Goal: Register for event/course: Sign up to attend an event or enroll in a course

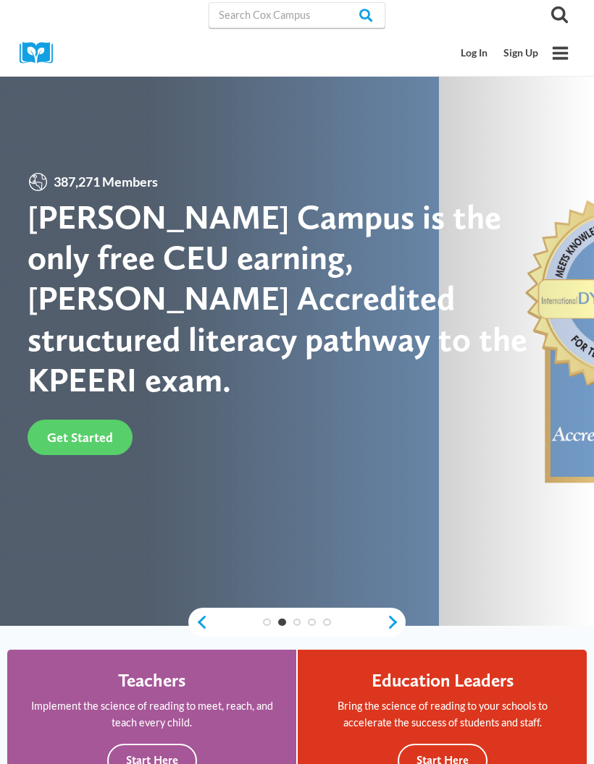
click at [476, 53] on link "Log In" at bounding box center [474, 53] width 43 height 27
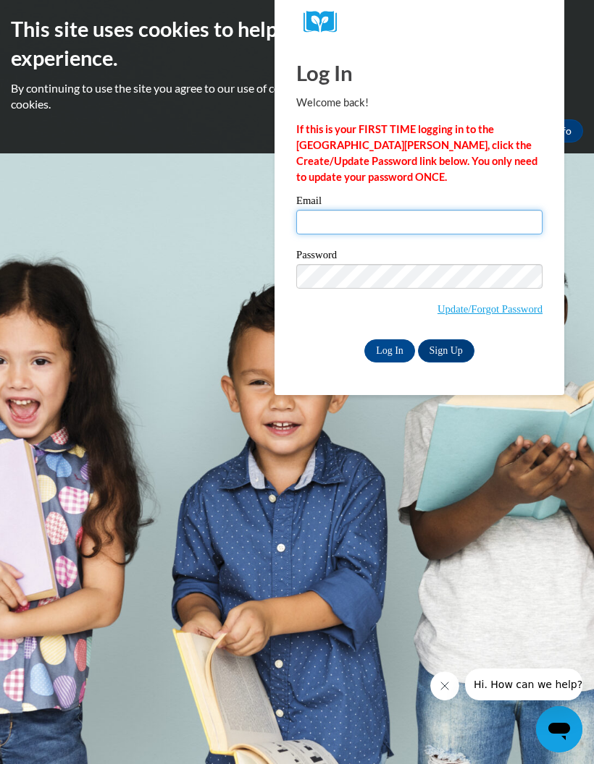
click at [481, 219] on input "Email" at bounding box center [419, 222] width 246 height 25
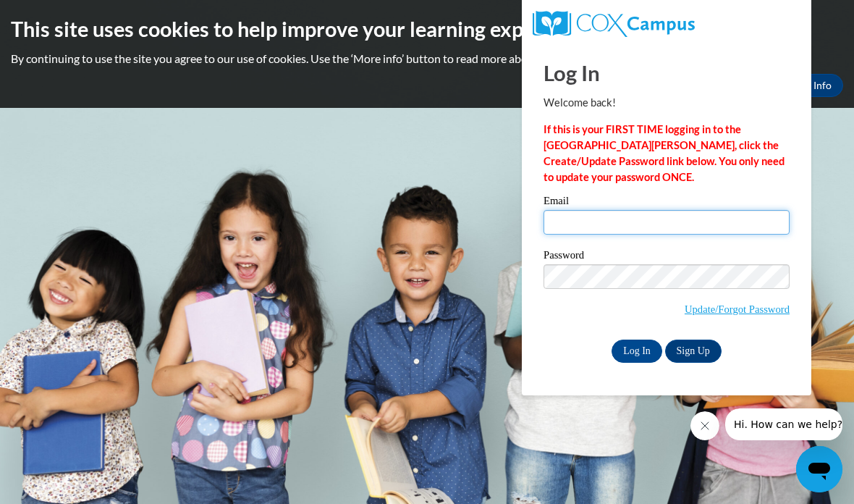
type input "mommyfox25@gmail.com"
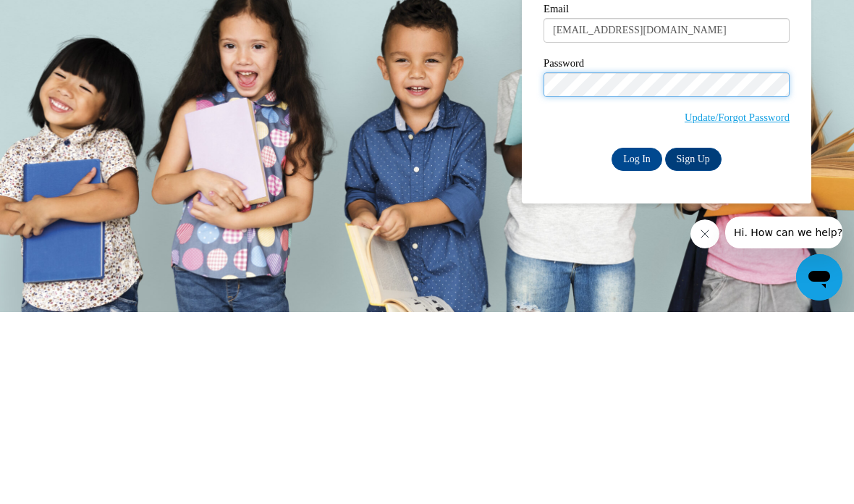
click at [593, 339] on input "Log In" at bounding box center [637, 350] width 51 height 23
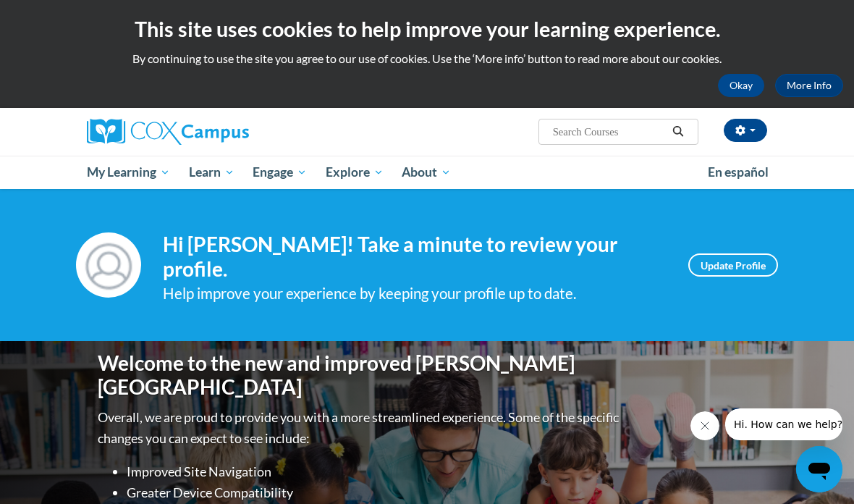
click at [0, 0] on span "Early Care and Learning" at bounding box center [0, 0] width 0 height 0
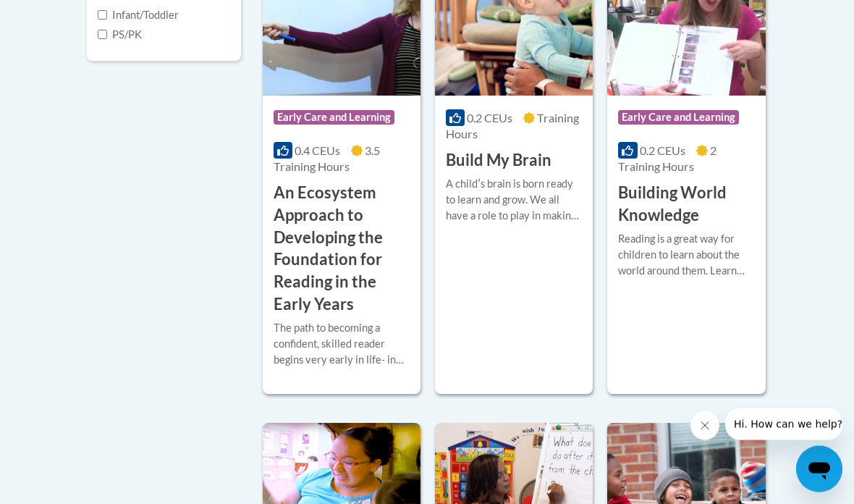
scroll to position [580, 0]
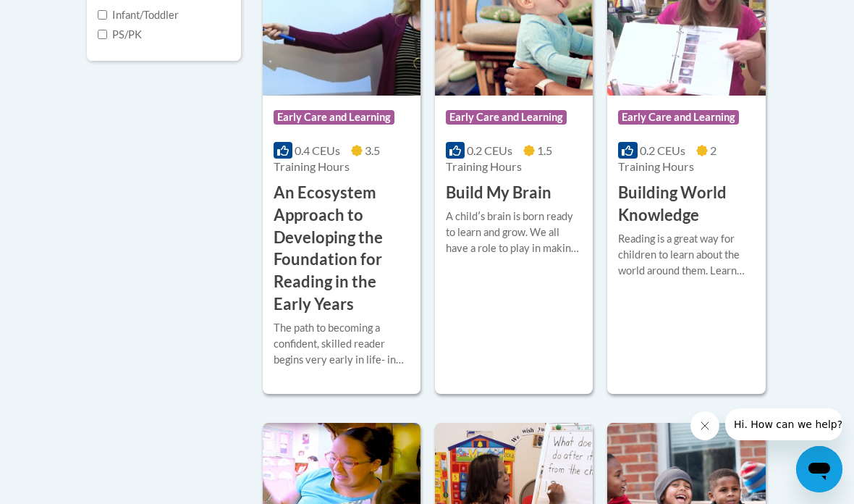
click at [105, 20] on input "Infant/Toddler" at bounding box center [102, 14] width 9 height 9
checkbox input "true"
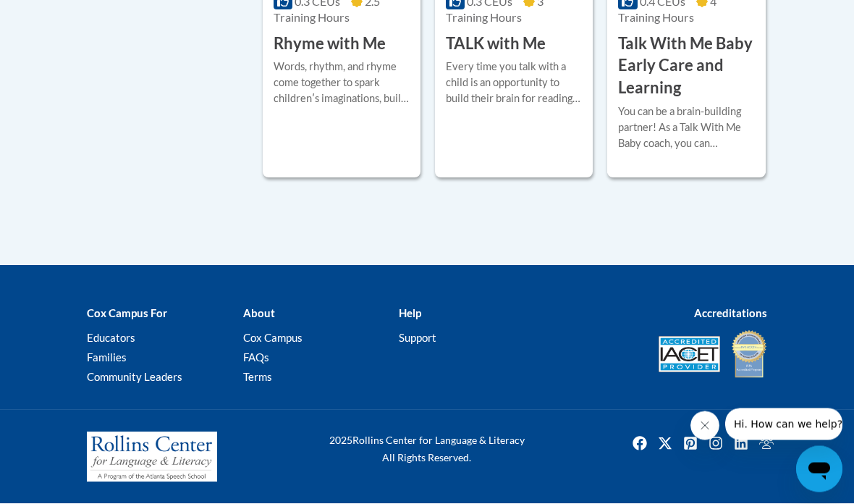
scroll to position [1633, 0]
click at [710, 100] on h3 "Talk With Me Baby Early Care and Learning" at bounding box center [686, 66] width 136 height 67
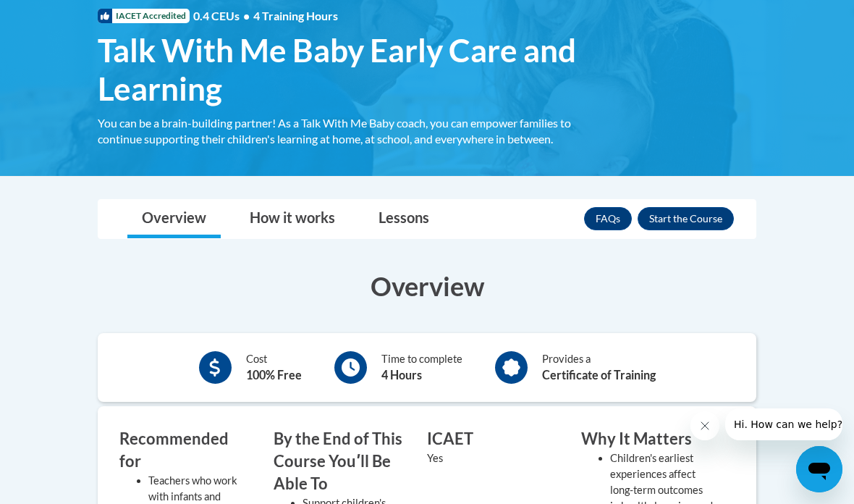
scroll to position [225, 0]
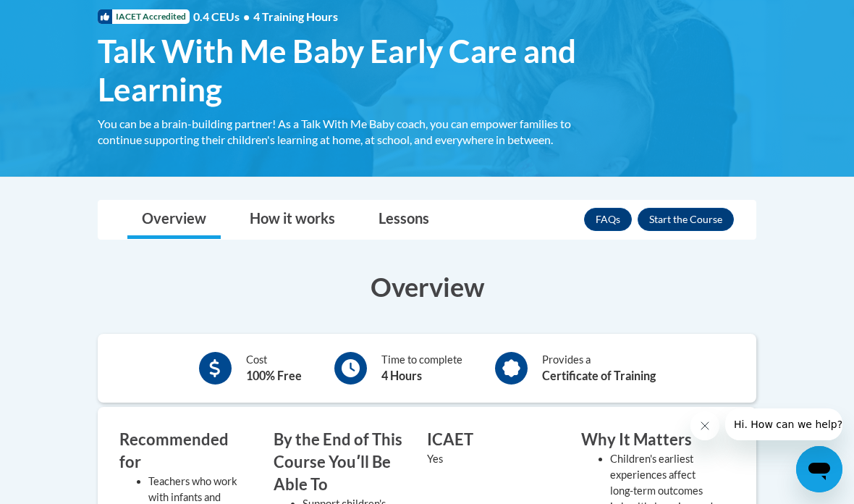
click at [714, 222] on button "Enroll" at bounding box center [686, 219] width 96 height 23
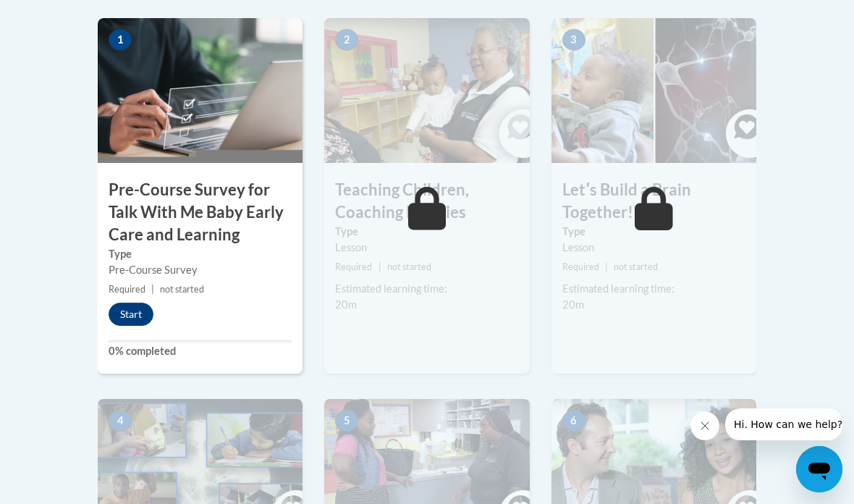
scroll to position [510, 0]
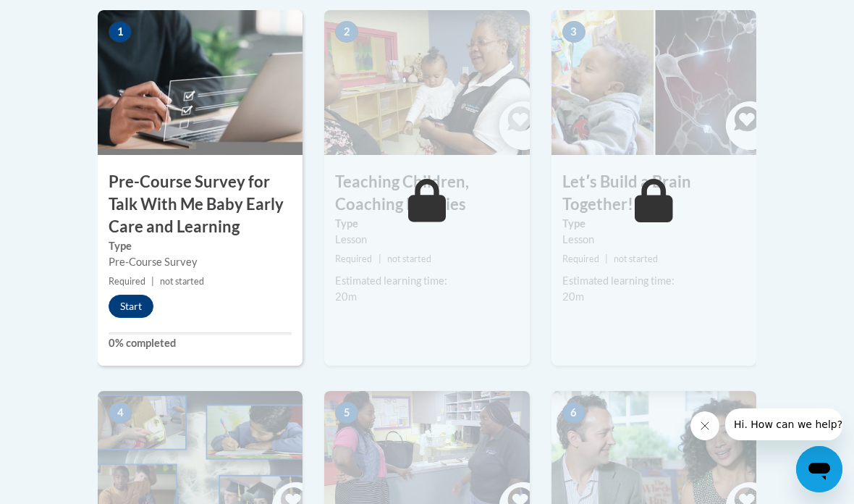
click at [109, 299] on button "Start" at bounding box center [131, 306] width 45 height 23
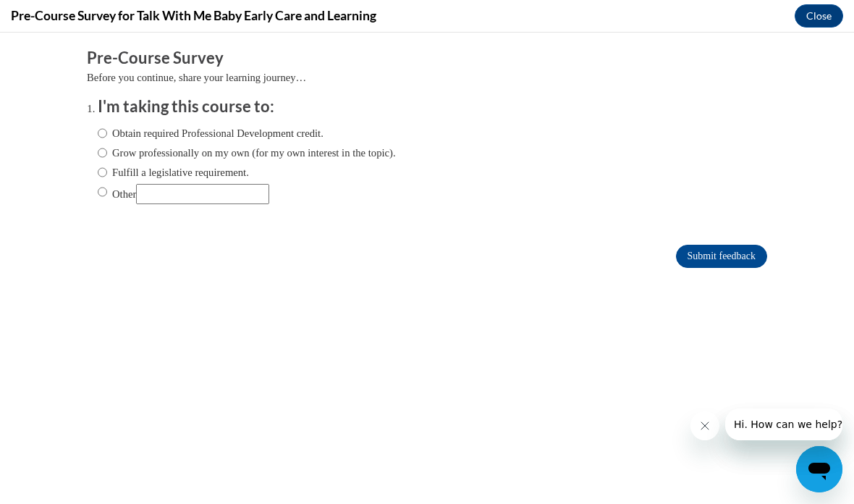
scroll to position [0, 0]
click at [99, 130] on input "Obtain required Professional Development credit." at bounding box center [102, 133] width 9 height 16
radio input "true"
click at [722, 255] on input "Submit feedback" at bounding box center [721, 256] width 91 height 23
click at [720, 253] on input "Submit feedback" at bounding box center [721, 256] width 91 height 23
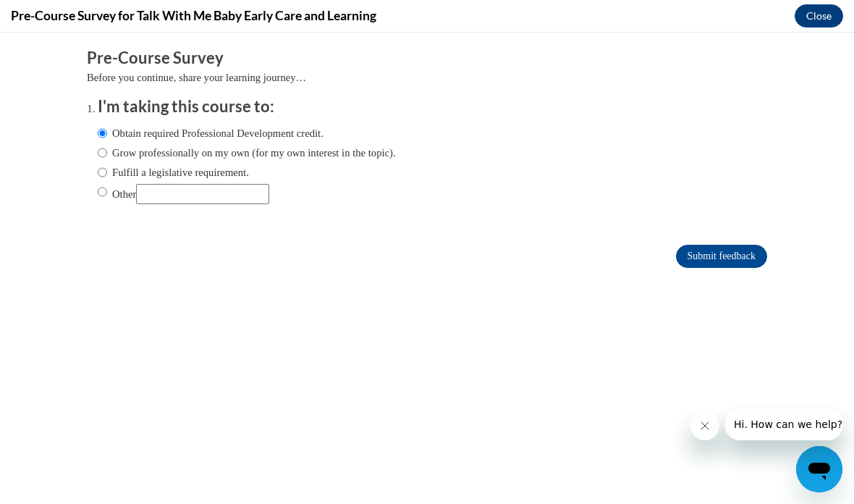
click at [730, 245] on input "Submit feedback" at bounding box center [721, 256] width 91 height 23
click at [720, 262] on input "Submit feedback" at bounding box center [721, 256] width 91 height 23
click at [714, 261] on input "Submit feedback" at bounding box center [721, 256] width 91 height 23
click at [709, 421] on icon "Close message from company" at bounding box center [705, 426] width 12 height 12
click at [730, 266] on input "Submit feedback" at bounding box center [721, 256] width 91 height 23
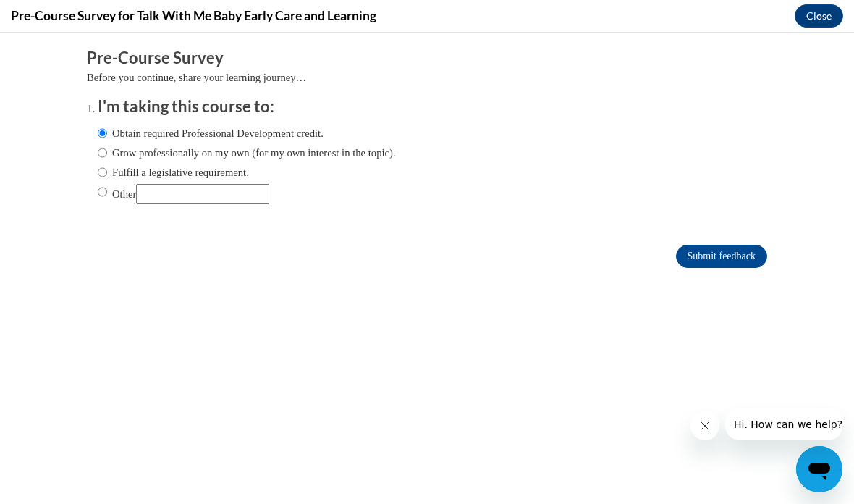
click at [827, 27] on button "Close" at bounding box center [819, 15] width 48 height 23
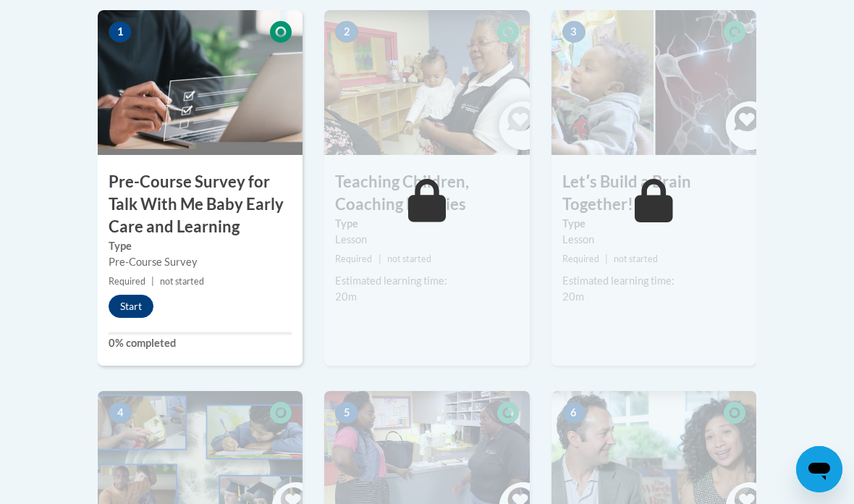
click at [122, 298] on button "Start" at bounding box center [131, 306] width 45 height 23
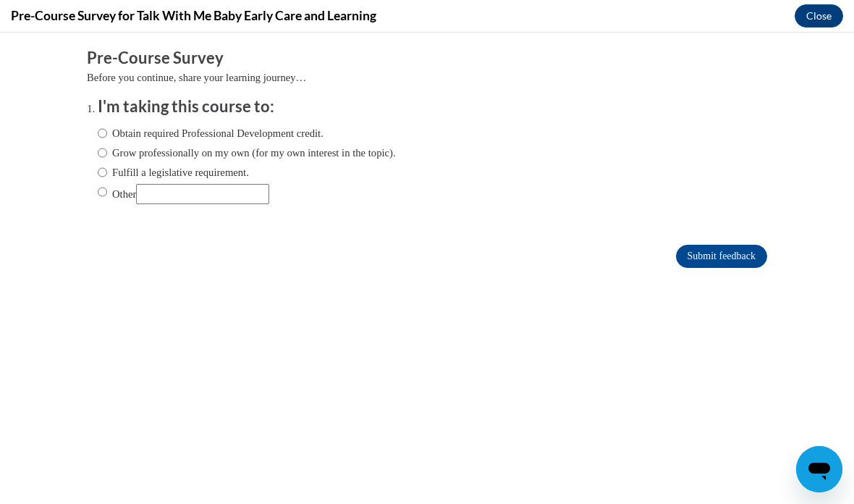
click at [107, 129] on input "Obtain required Professional Development credit." at bounding box center [102, 133] width 9 height 16
radio input "true"
click at [720, 268] on input "Submit feedback" at bounding box center [721, 256] width 91 height 23
click at [712, 261] on input "Submit feedback" at bounding box center [721, 256] width 91 height 23
click at [194, 197] on input "Other" at bounding box center [202, 194] width 133 height 20
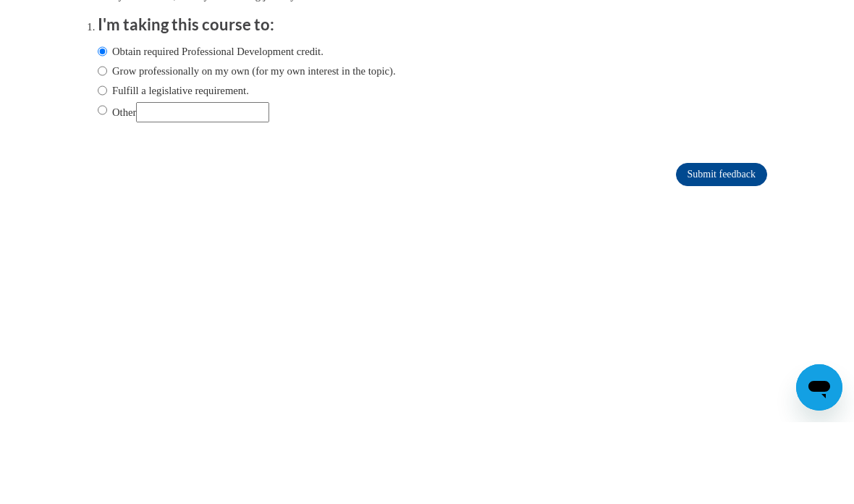
click at [186, 160] on form "Pre-Course Survey Before you continue, share your learning journey… I'm taking …" at bounding box center [427, 83] width 680 height 236
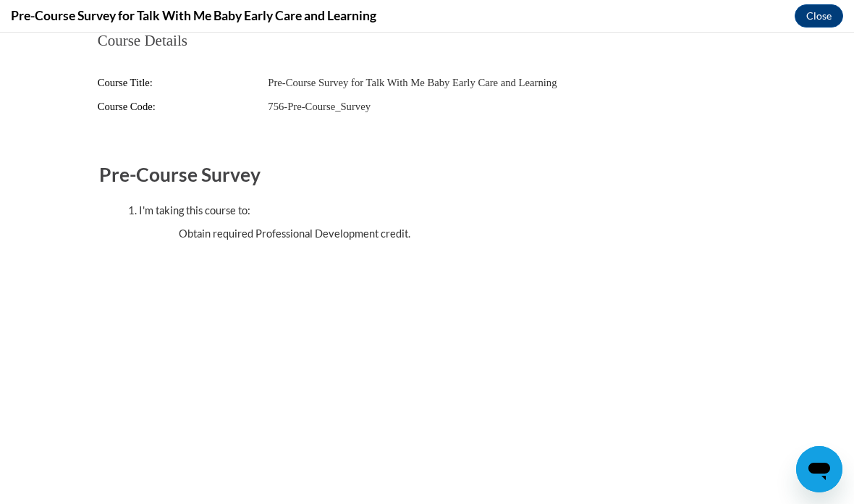
scroll to position [734, 0]
click at [830, 25] on button "Close" at bounding box center [819, 15] width 48 height 23
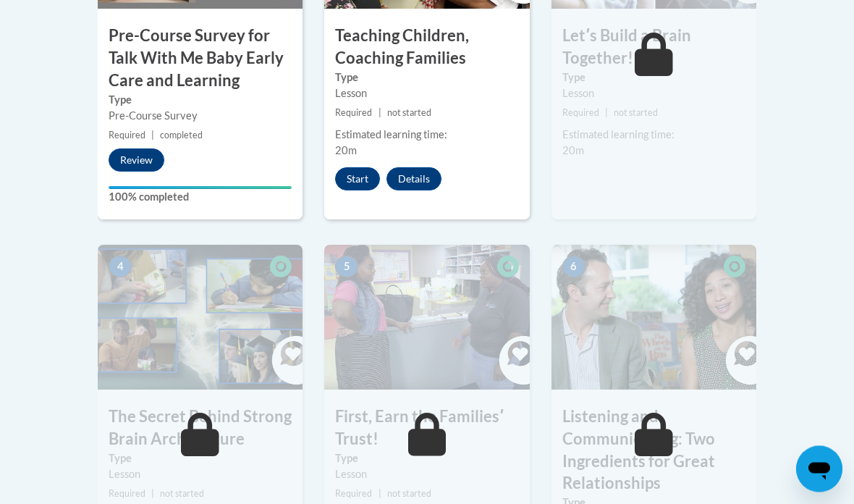
scroll to position [628, 0]
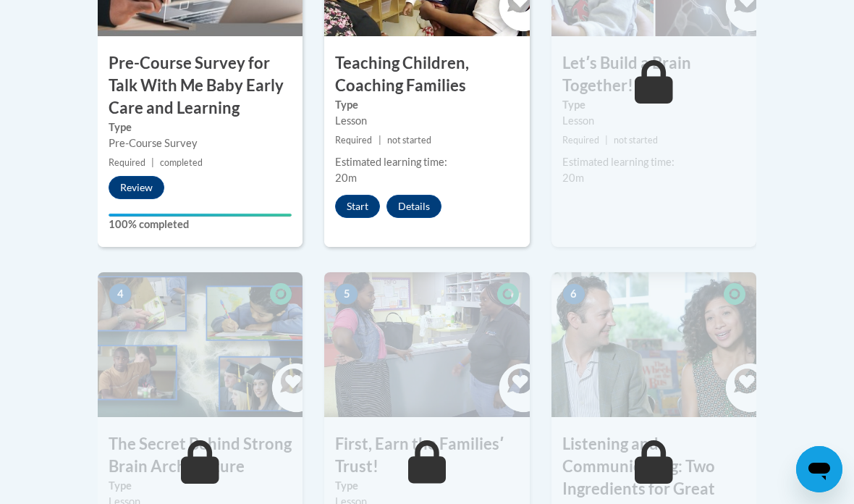
click at [360, 214] on button "Start" at bounding box center [357, 206] width 45 height 23
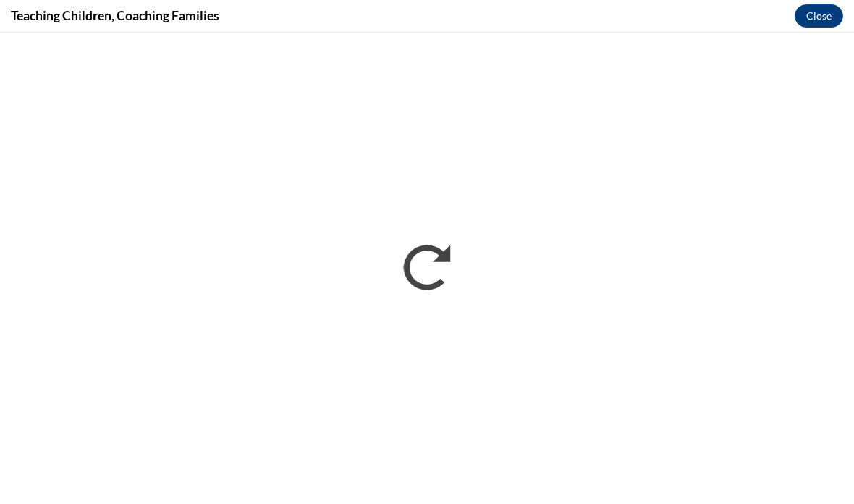
scroll to position [0, 0]
click at [816, 22] on button "Close" at bounding box center [819, 15] width 48 height 23
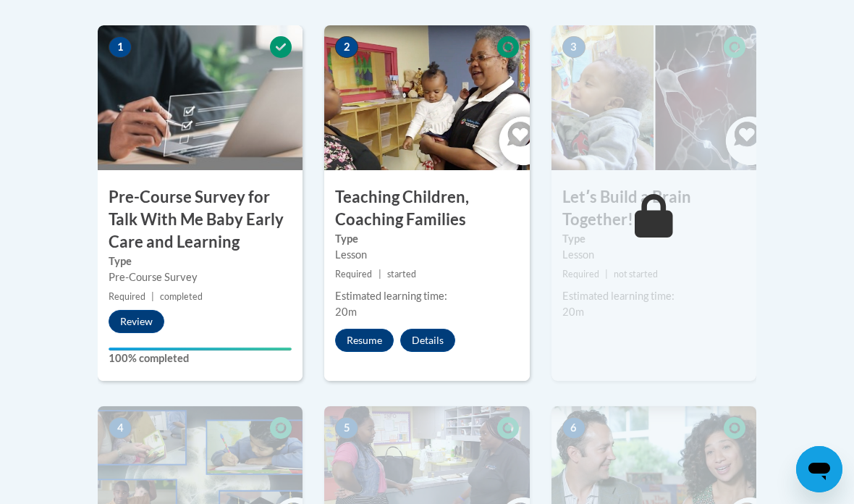
scroll to position [491, 0]
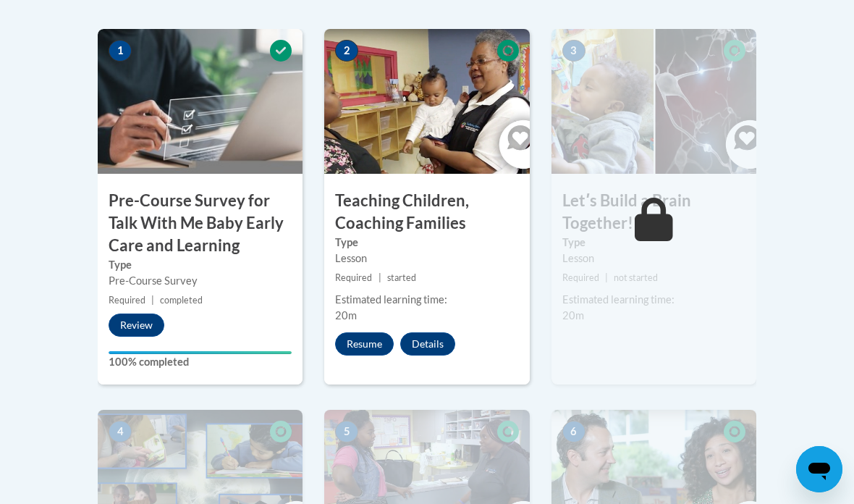
click at [371, 344] on button "Resume" at bounding box center [364, 343] width 59 height 23
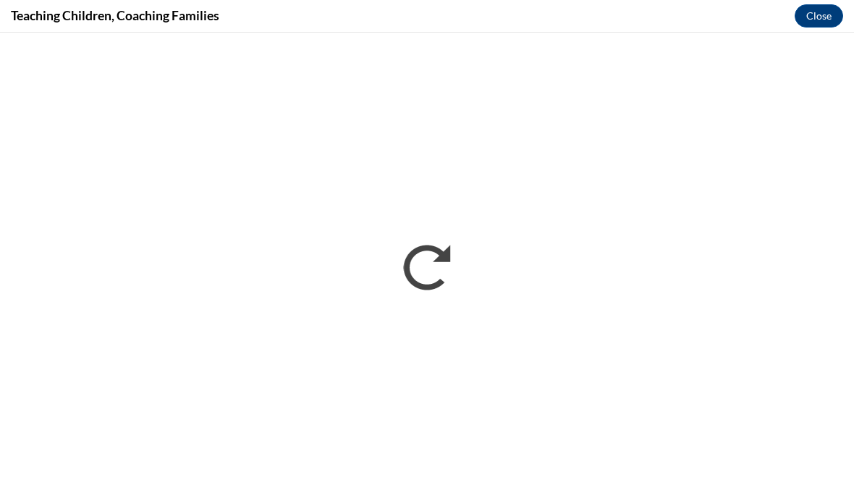
scroll to position [0, 0]
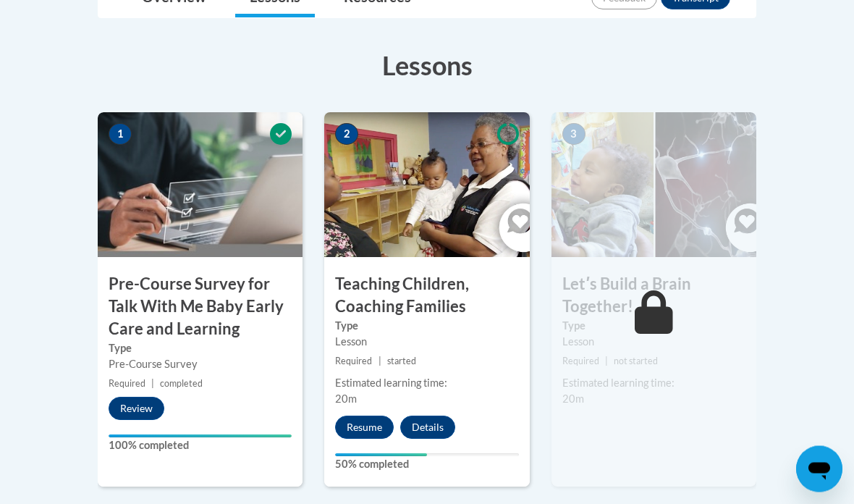
scroll to position [414, 0]
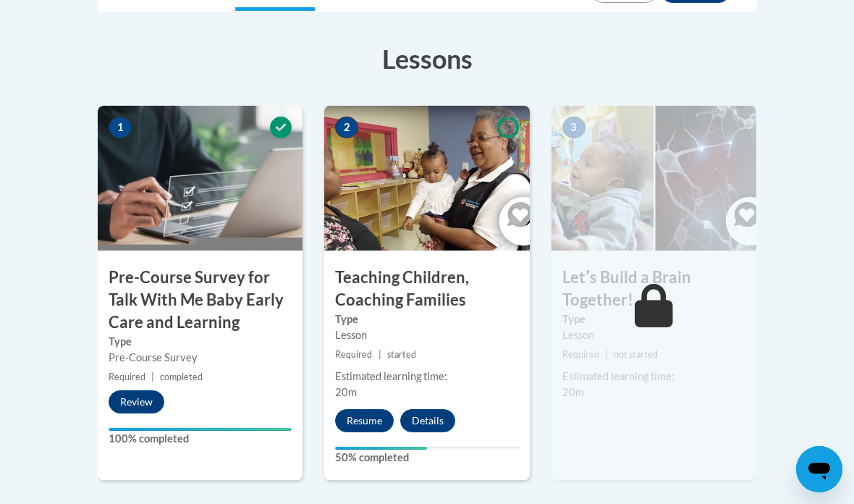
click at [371, 414] on button "Resume" at bounding box center [364, 420] width 59 height 23
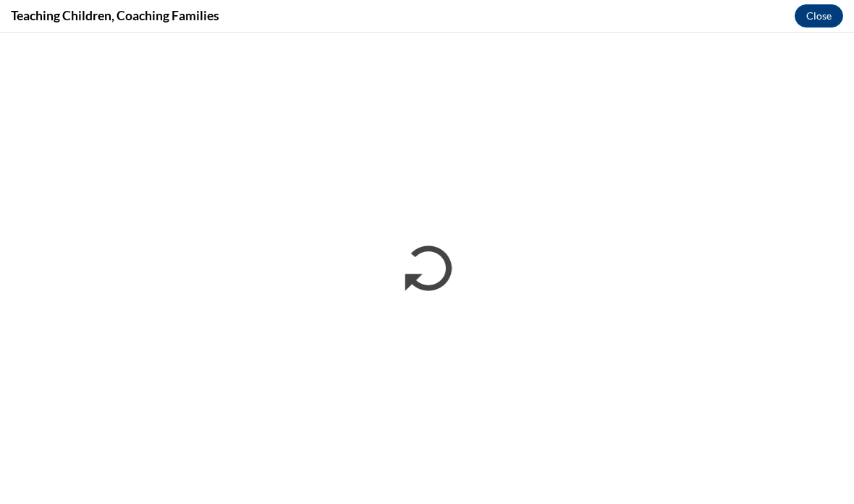
scroll to position [0, 0]
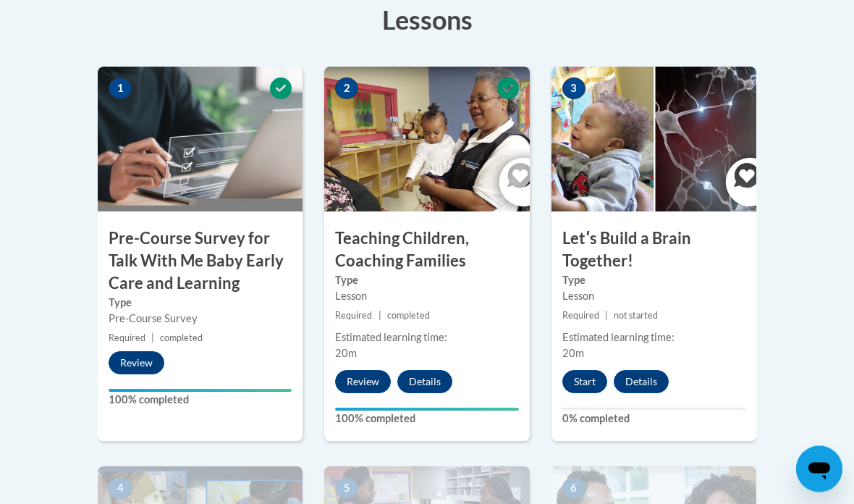
scroll to position [469, 0]
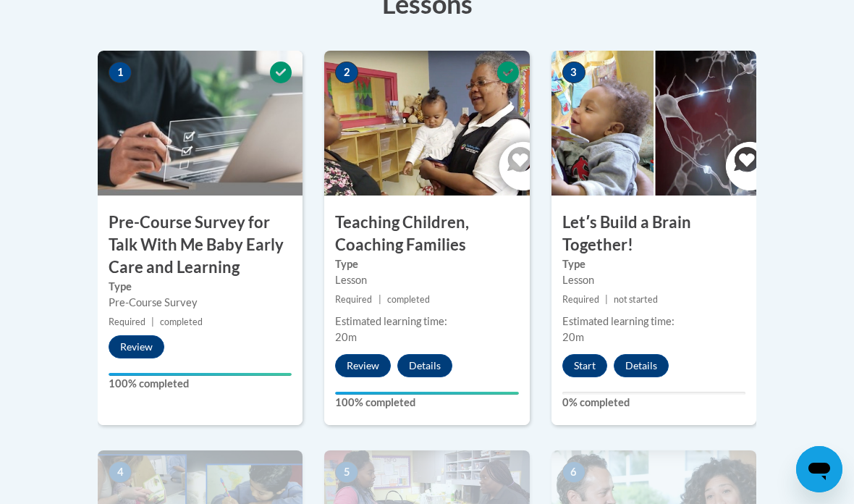
click at [573, 359] on button "Start" at bounding box center [584, 365] width 45 height 23
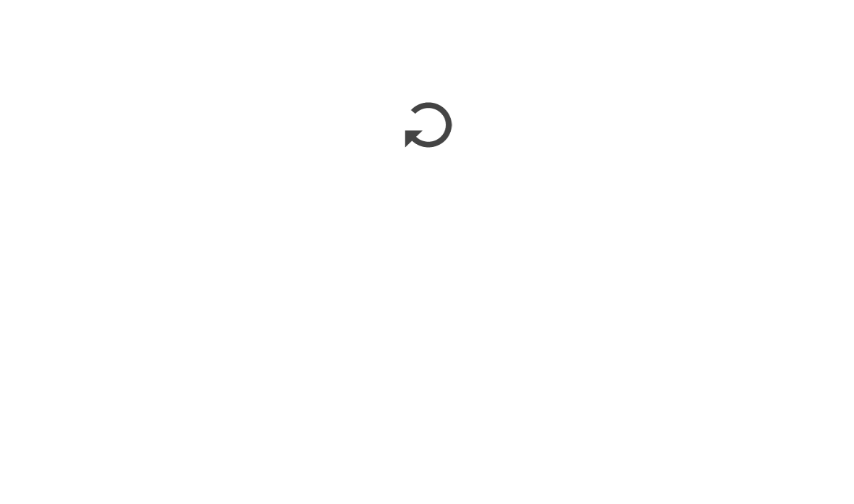
scroll to position [780, 0]
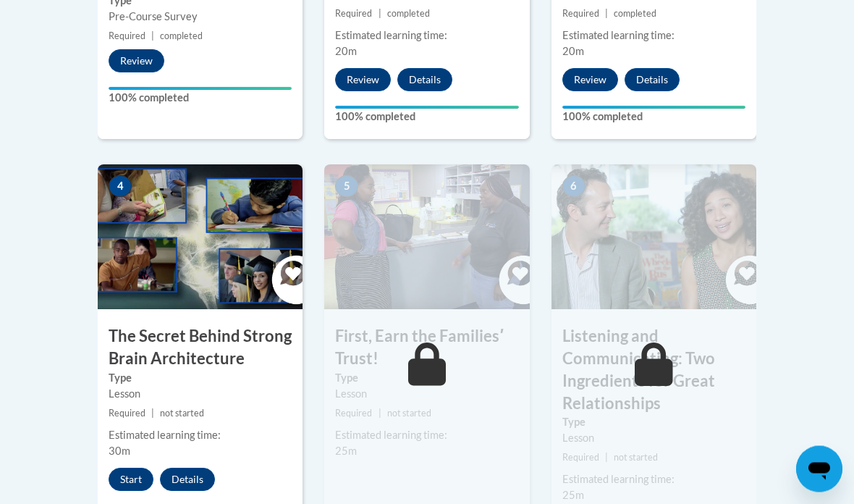
scroll to position [774, 0]
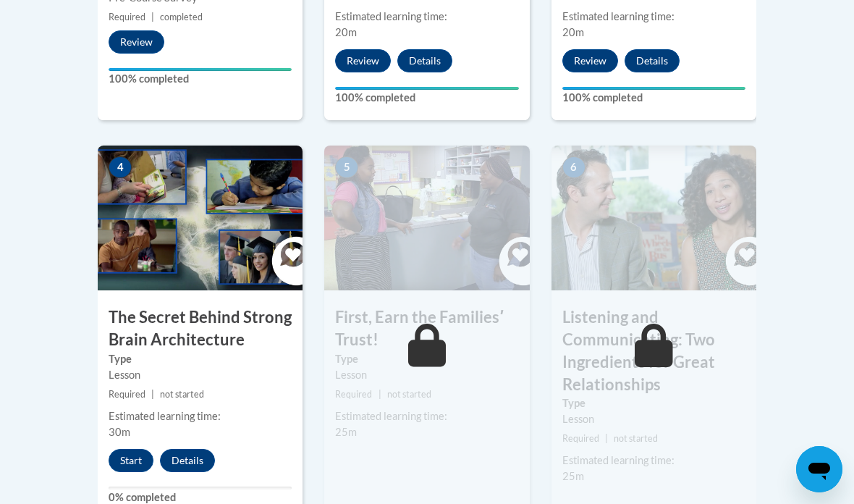
click at [136, 460] on button "Start" at bounding box center [131, 460] width 45 height 23
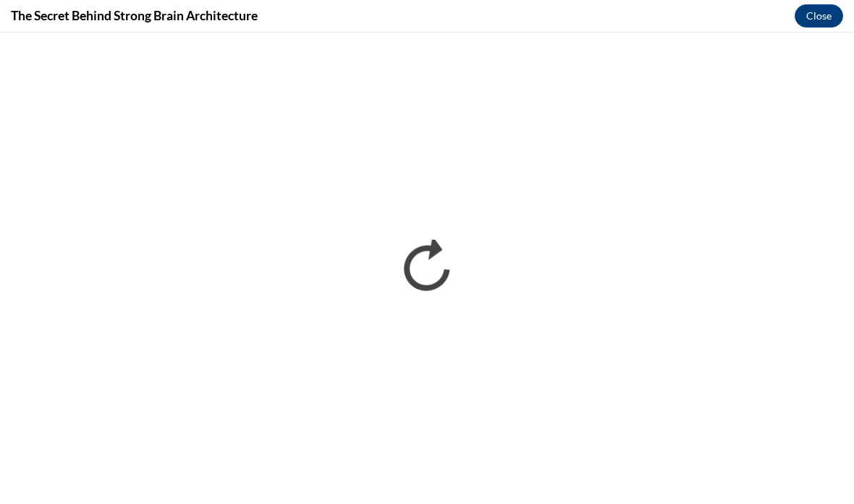
scroll to position [0, 0]
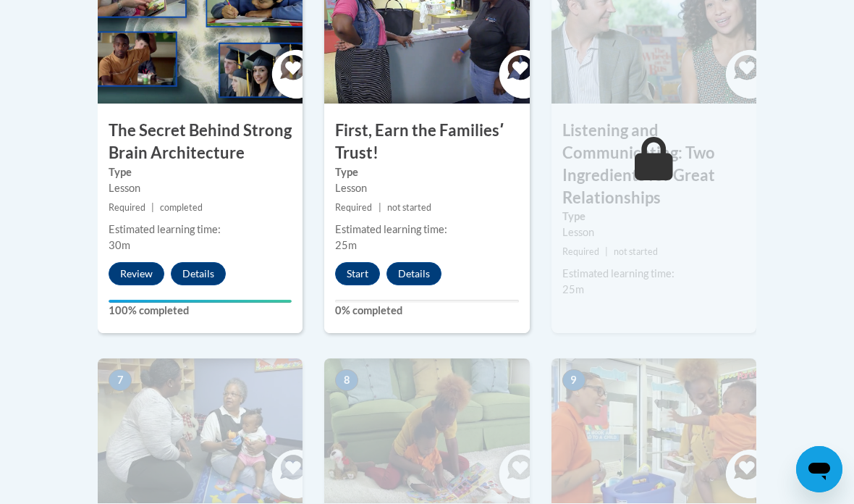
scroll to position [945, 0]
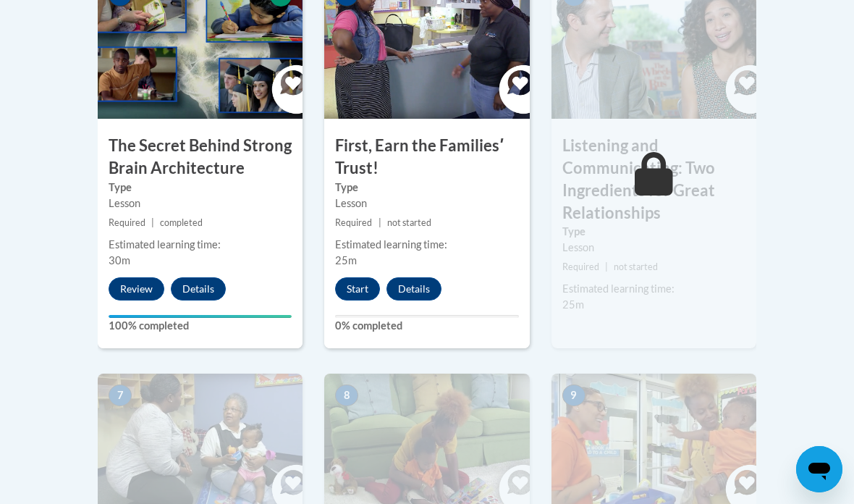
click at [349, 277] on button "Start" at bounding box center [357, 288] width 45 height 23
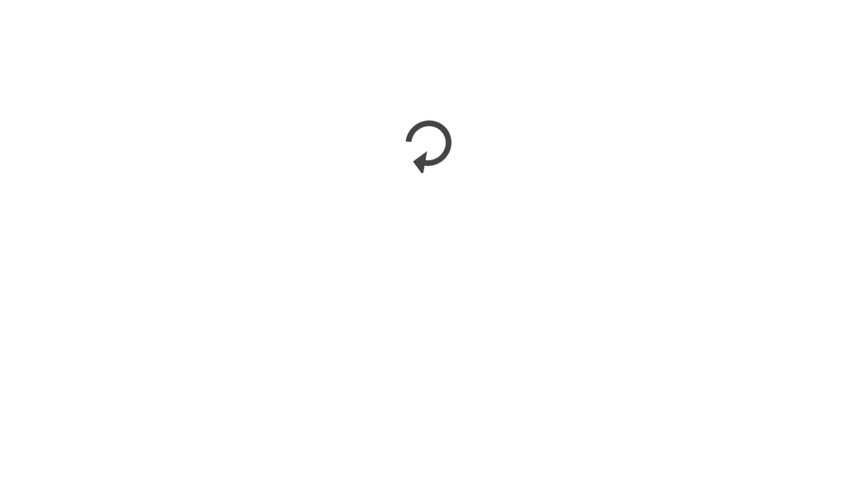
scroll to position [1230, 0]
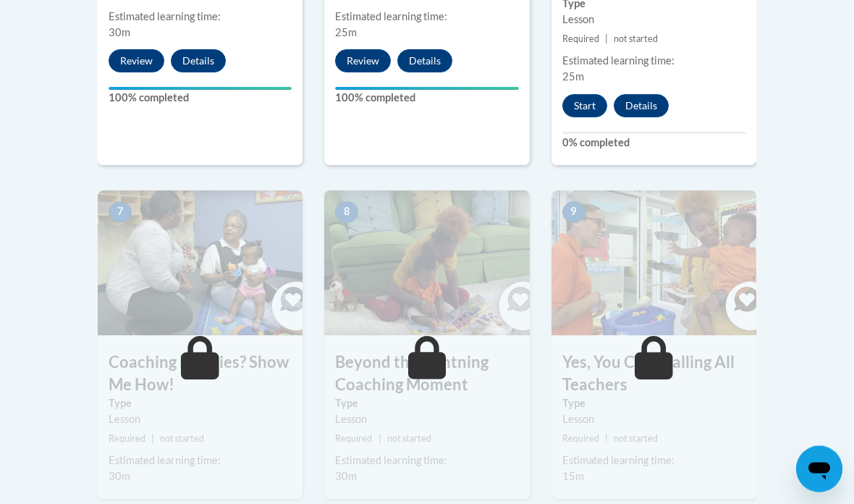
scroll to position [1127, 0]
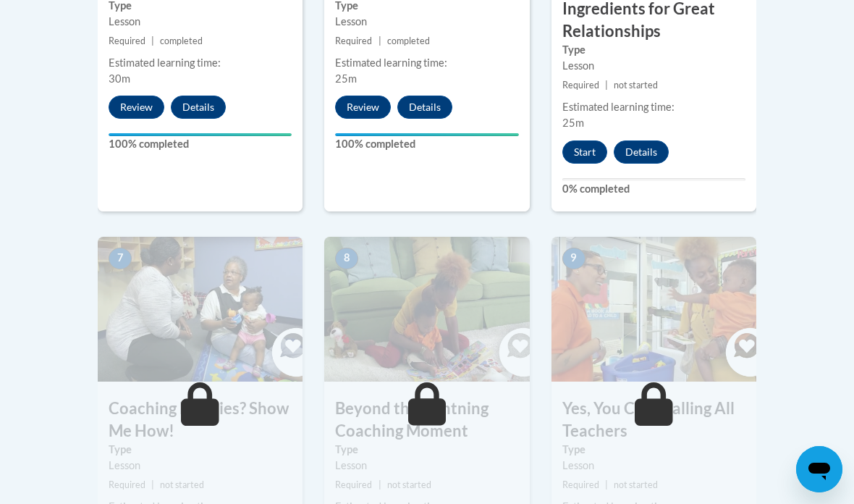
click at [583, 145] on button "Start" at bounding box center [584, 151] width 45 height 23
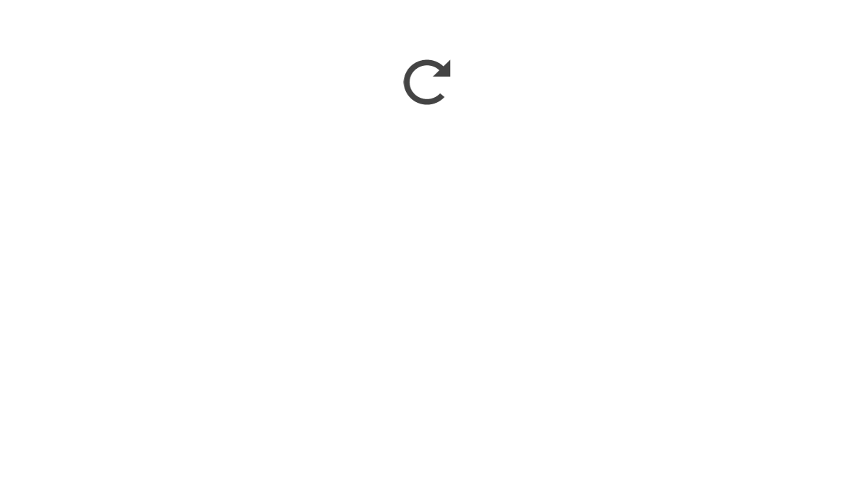
scroll to position [1888, 0]
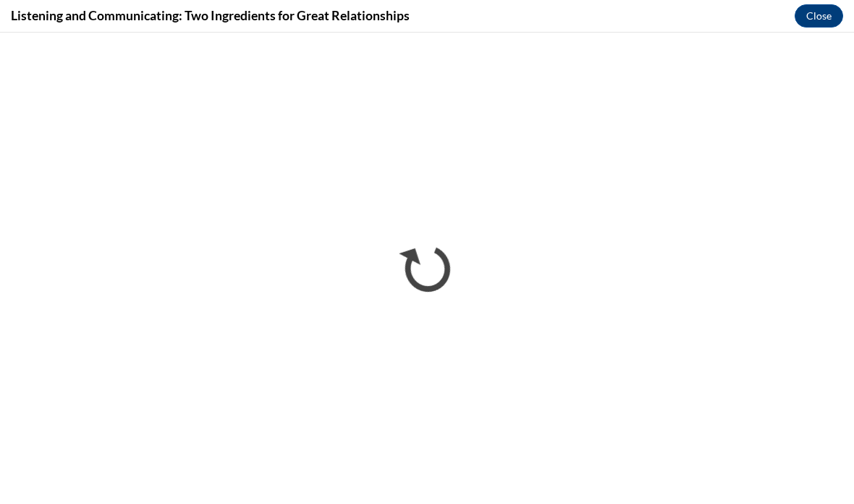
click at [833, 17] on button "Close" at bounding box center [819, 15] width 48 height 23
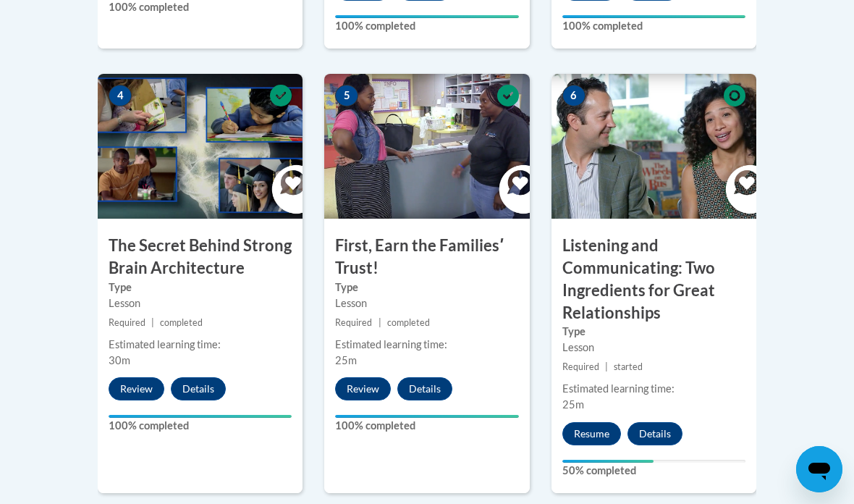
scroll to position [834, 0]
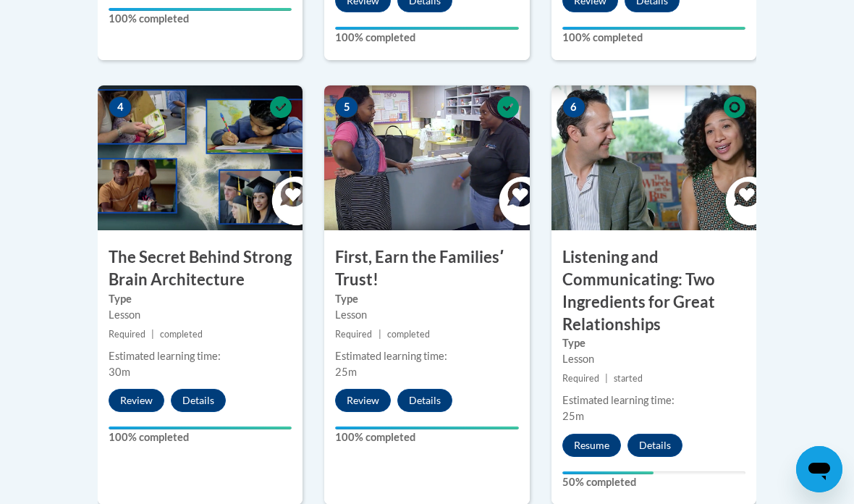
click at [593, 439] on button "Resume" at bounding box center [591, 445] width 59 height 23
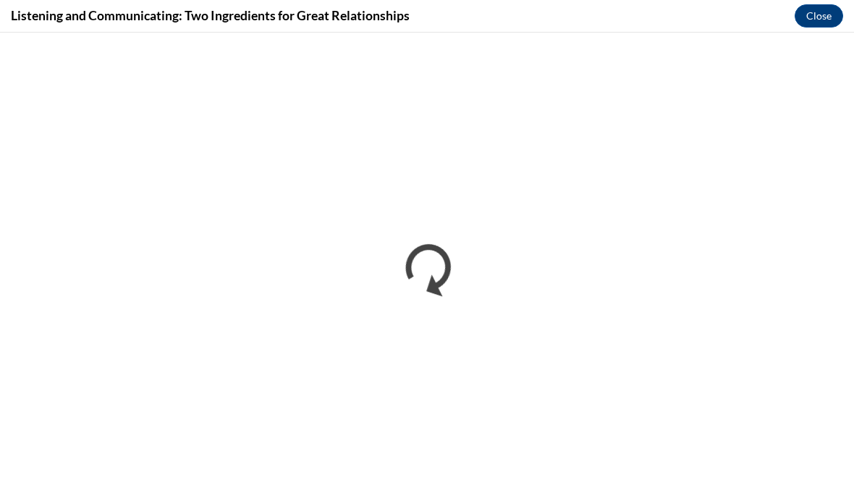
scroll to position [0, 0]
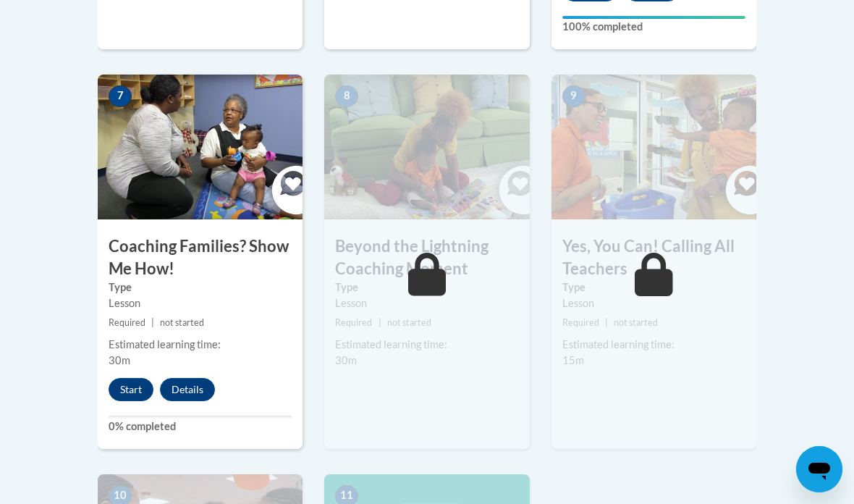
scroll to position [1288, 0]
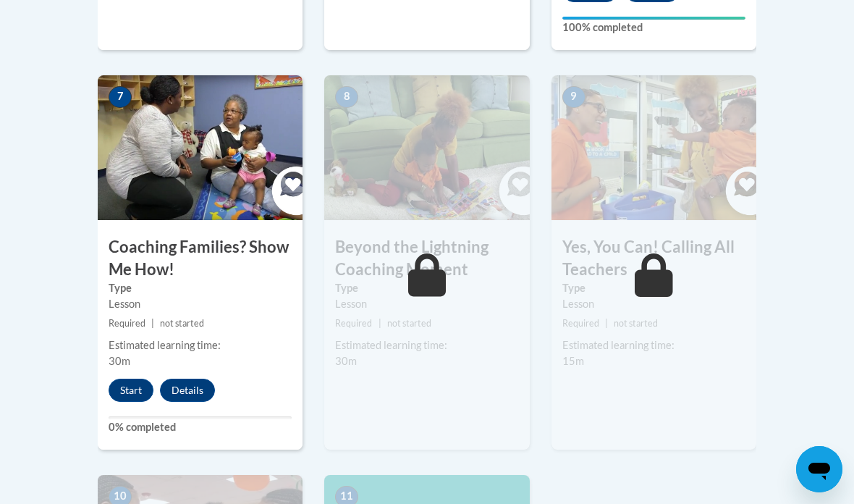
click at [134, 385] on button "Start" at bounding box center [131, 390] width 45 height 23
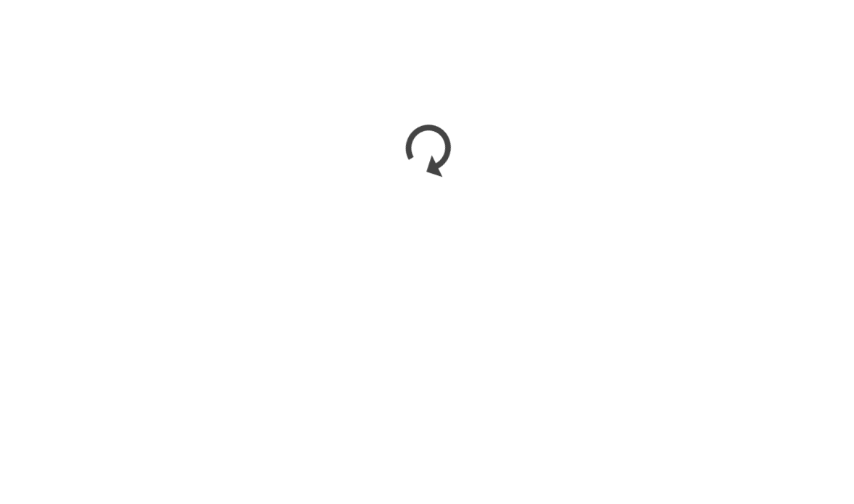
scroll to position [1680, 0]
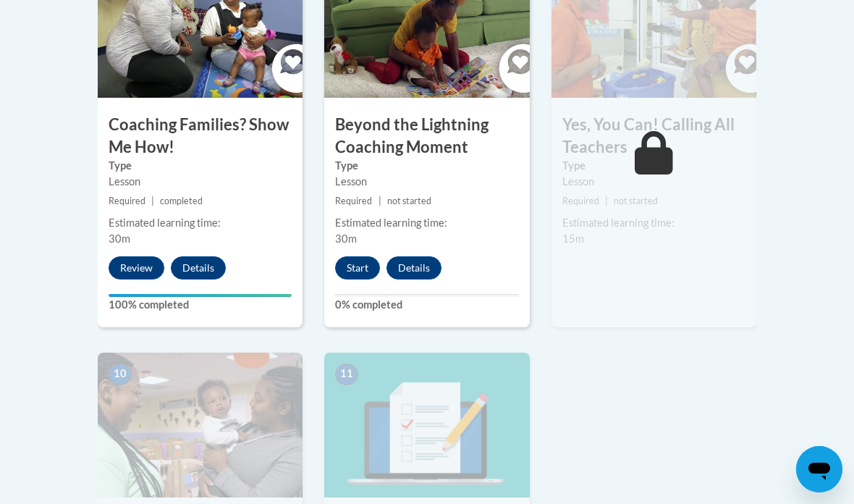
scroll to position [1409, 0]
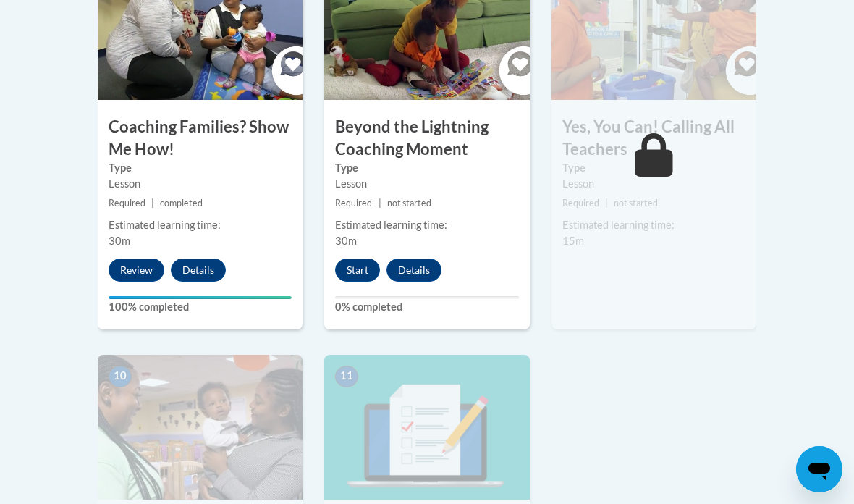
click at [358, 268] on button "Start" at bounding box center [357, 269] width 45 height 23
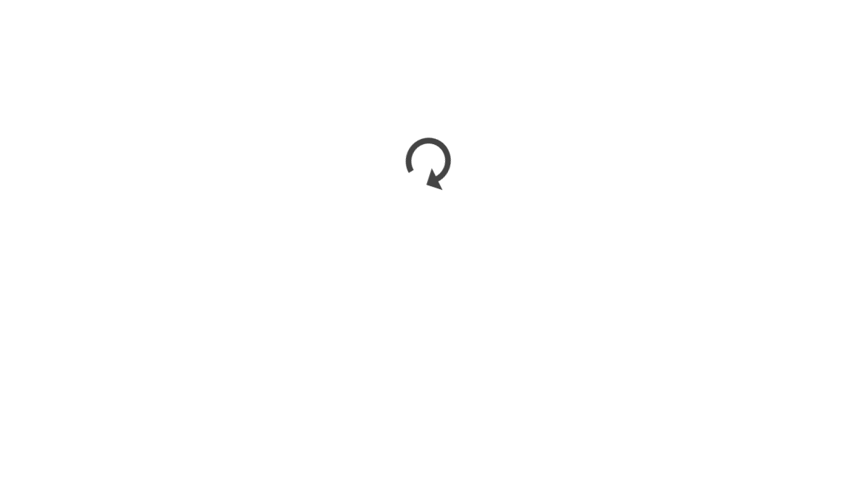
scroll to position [1615, 0]
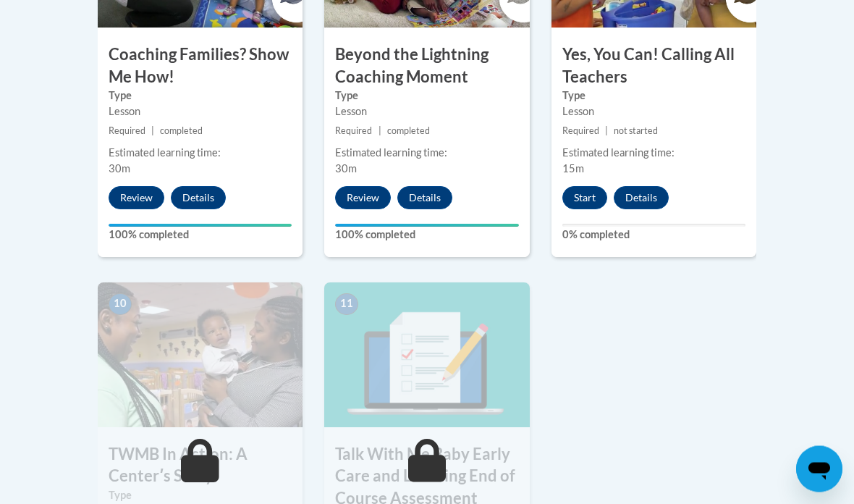
click at [588, 188] on button "Start" at bounding box center [584, 198] width 45 height 23
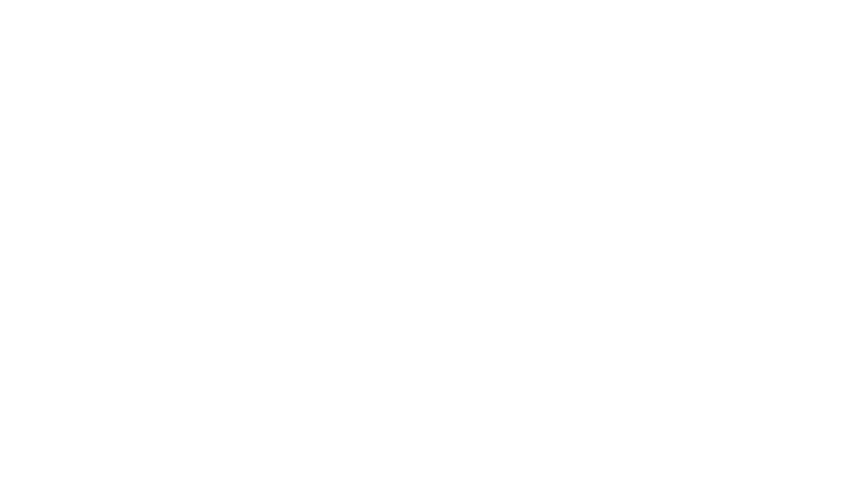
scroll to position [1823, 0]
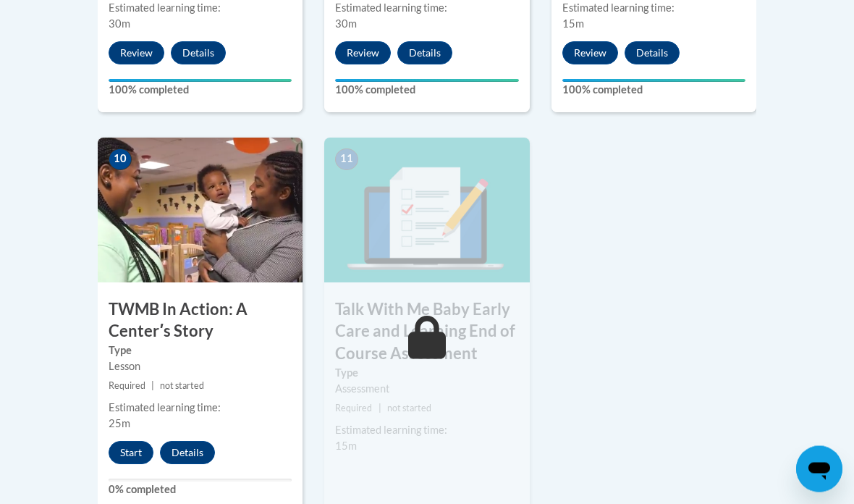
scroll to position [1626, 0]
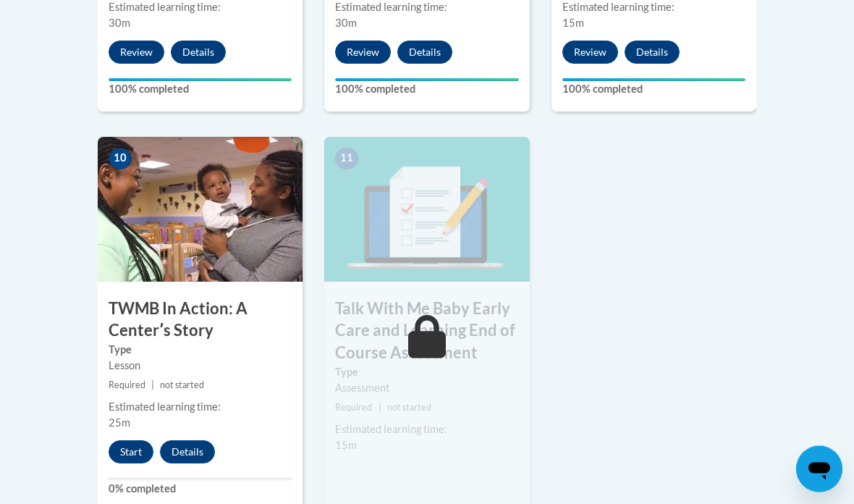
click at [119, 424] on div "10 TWMB In Action: A Centerʹs Story Type Lesson Required | not started Estimate…" at bounding box center [200, 325] width 205 height 374
click at [145, 447] on button "Start" at bounding box center [131, 452] width 45 height 23
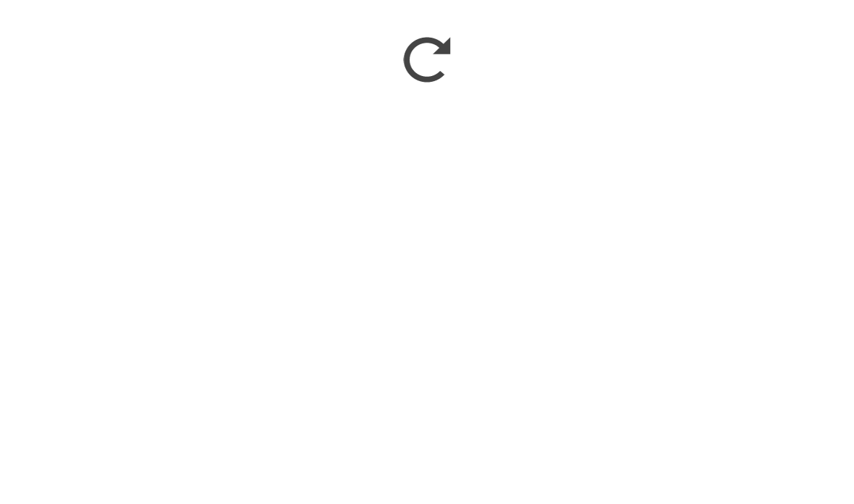
scroll to position [1938, 0]
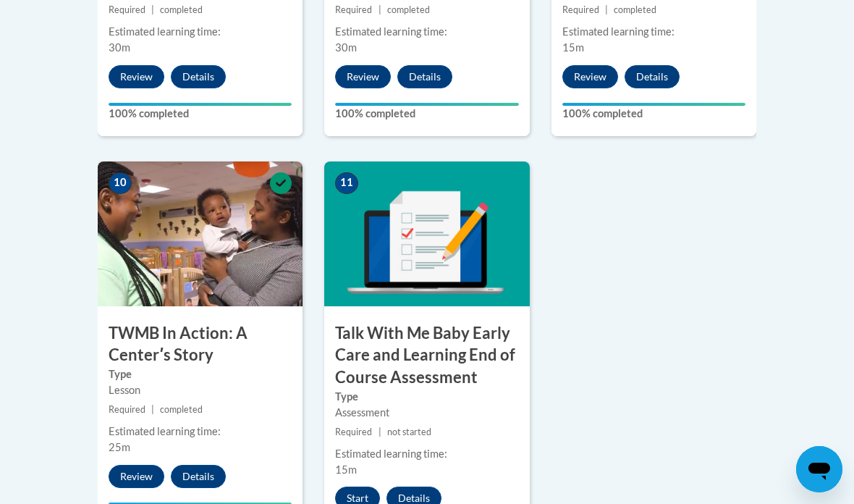
scroll to position [1630, 0]
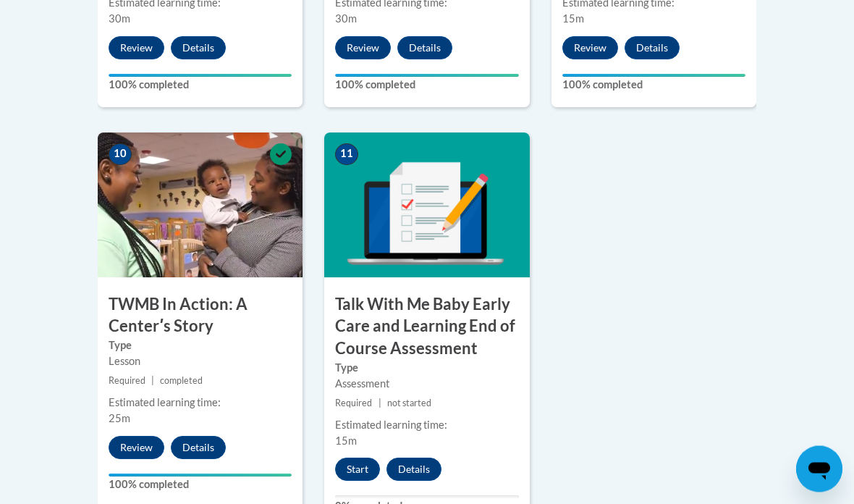
click at [358, 459] on button "Start" at bounding box center [357, 469] width 45 height 23
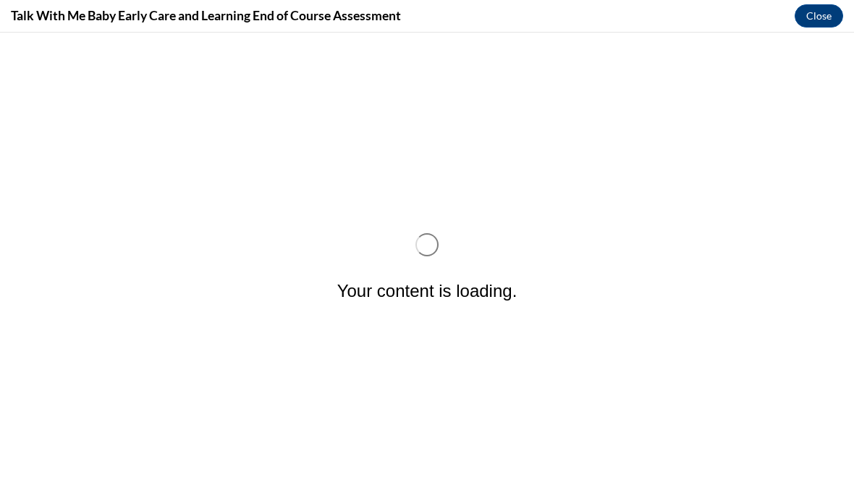
scroll to position [0, 0]
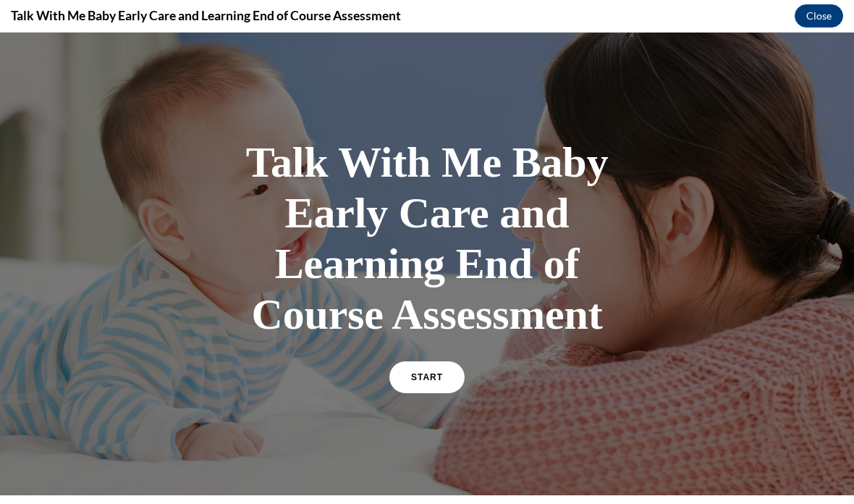
click at [394, 371] on link "START" at bounding box center [426, 377] width 75 height 32
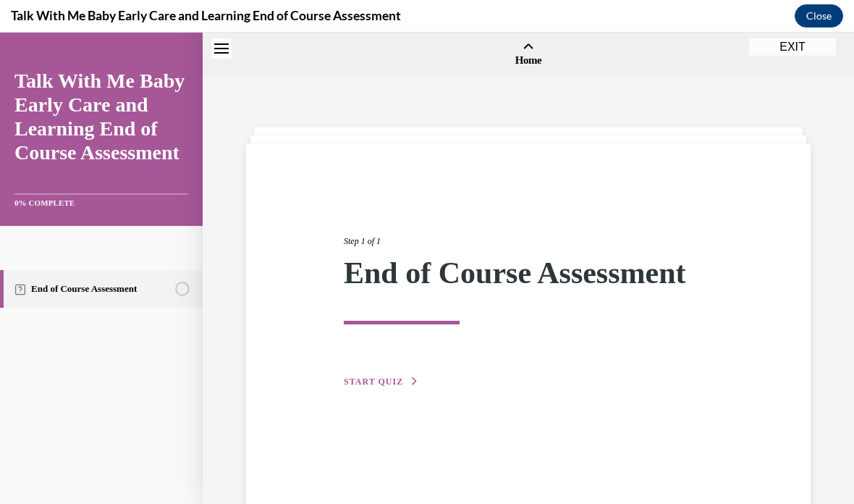
scroll to position [45, 0]
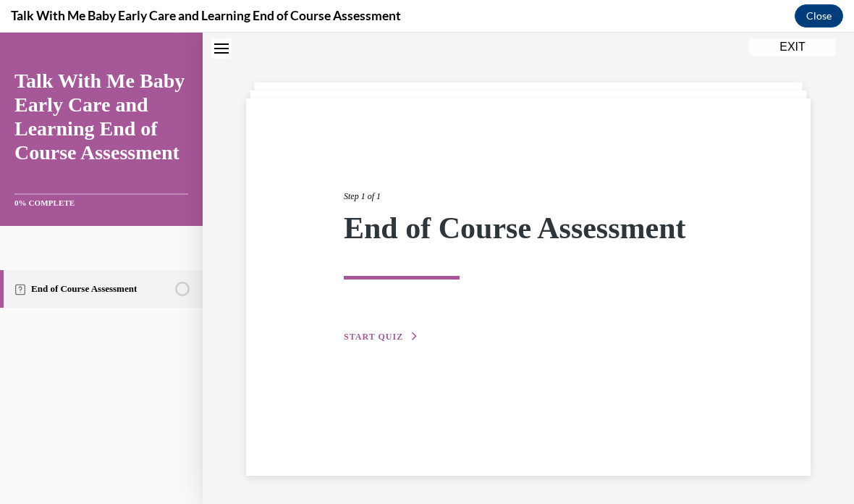
click at [378, 336] on span "START QUIZ" at bounding box center [373, 337] width 59 height 10
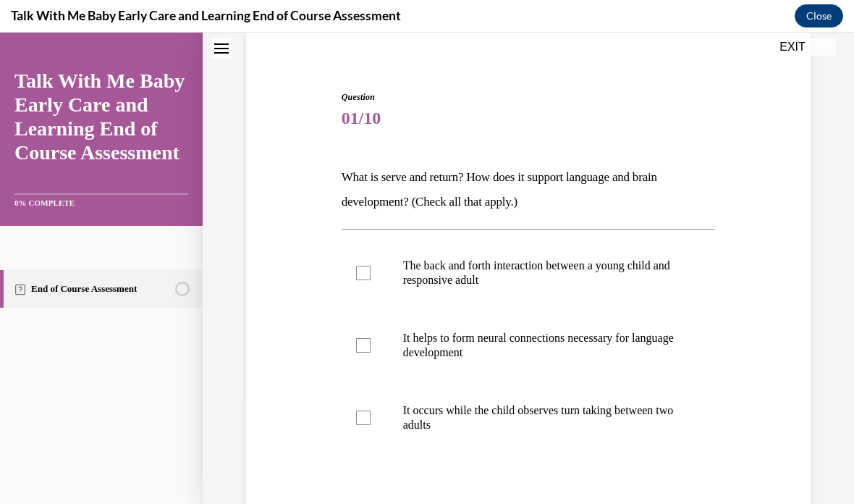
scroll to position [114, 0]
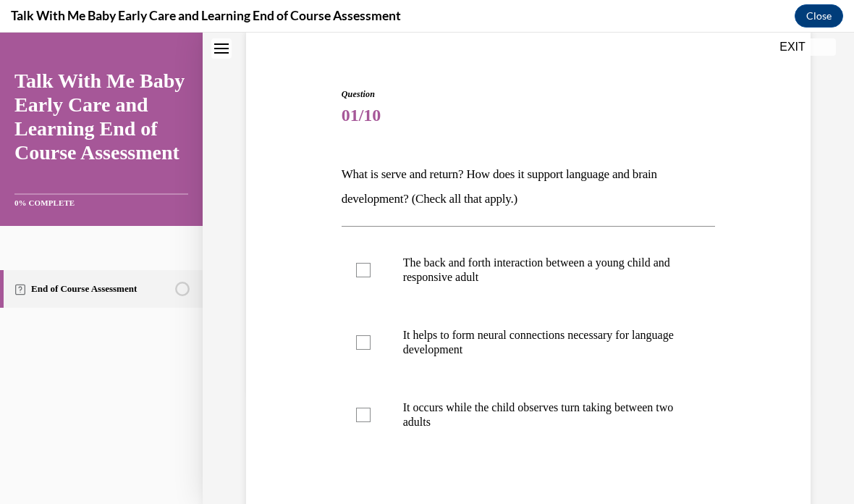
click at [360, 274] on div at bounding box center [363, 270] width 14 height 14
click at [360, 274] on input "The back and forth interaction between a young child and responsive adult" at bounding box center [363, 270] width 14 height 14
checkbox input "true"
click at [363, 350] on label "It helps to form neural connections necessary for language development" at bounding box center [529, 342] width 374 height 72
click at [363, 350] on input "It helps to form neural connections necessary for language development" at bounding box center [363, 342] width 14 height 14
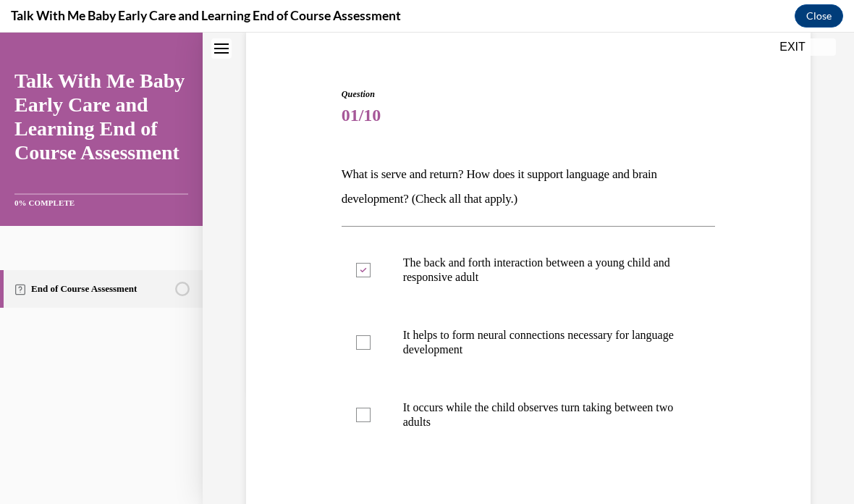
checkbox input "true"
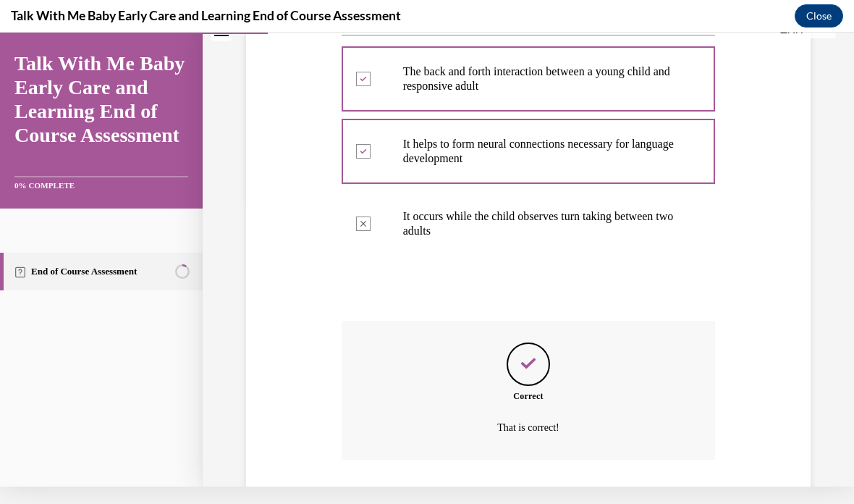
scroll to position [311, 0]
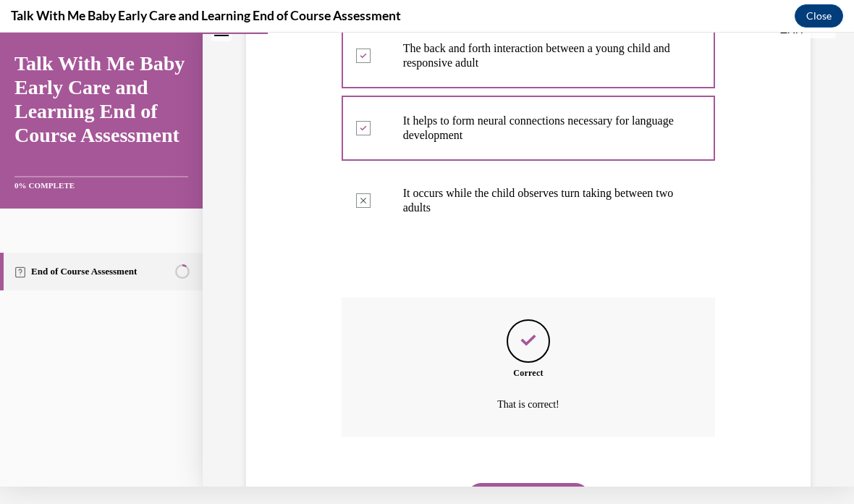
click at [490, 483] on button "NEXT" at bounding box center [528, 497] width 123 height 29
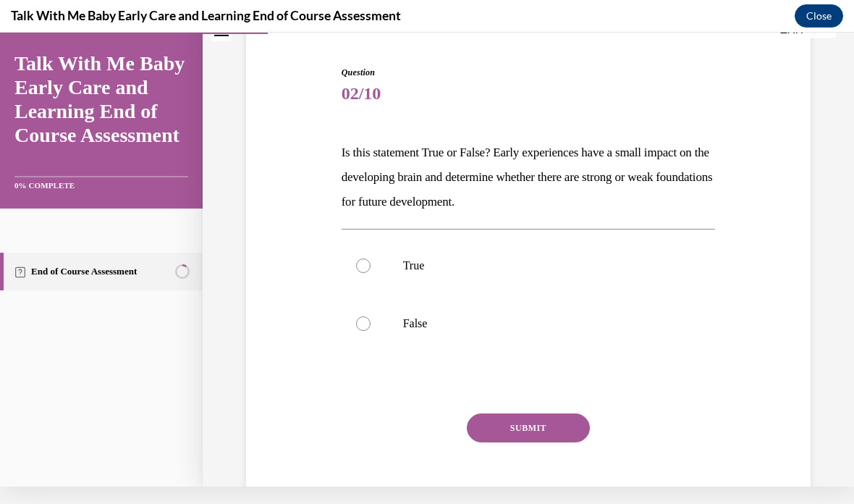
scroll to position [117, 0]
click at [367, 344] on label "False" at bounding box center [529, 324] width 374 height 58
click at [367, 332] on input "False" at bounding box center [363, 324] width 14 height 14
radio input "true"
click at [560, 415] on button "SUBMIT" at bounding box center [528, 428] width 123 height 29
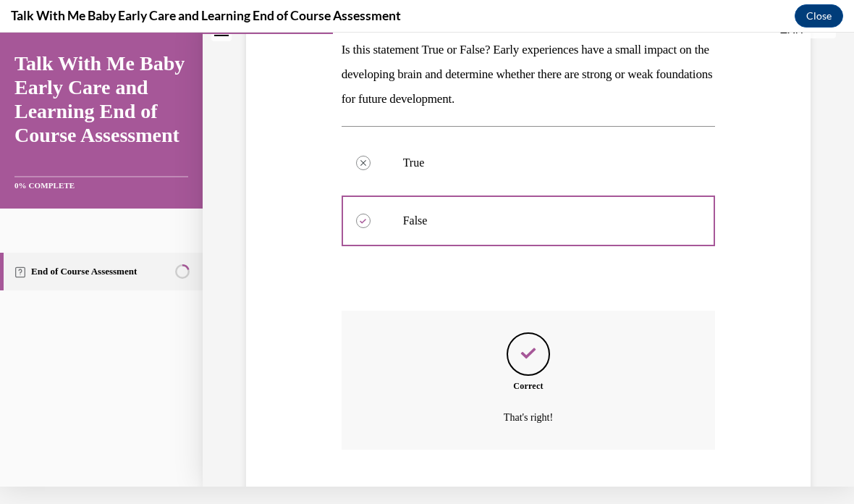
scroll to position [234, 0]
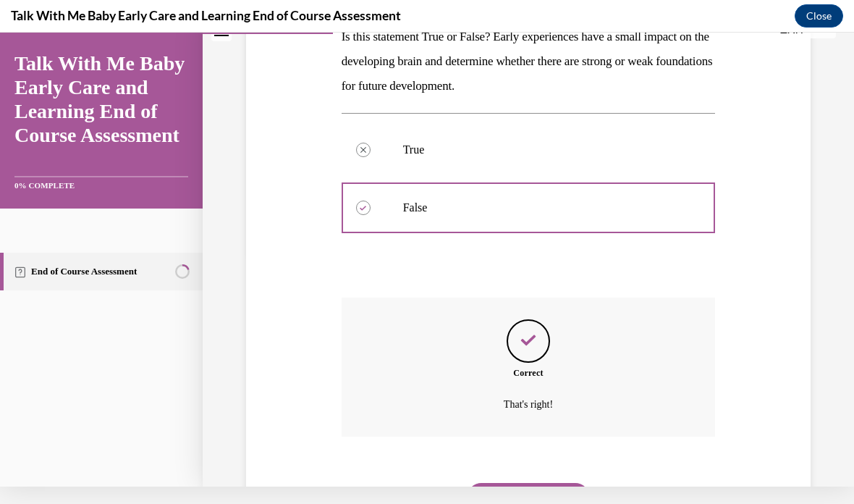
click at [548, 491] on button "NEXT" at bounding box center [528, 497] width 123 height 29
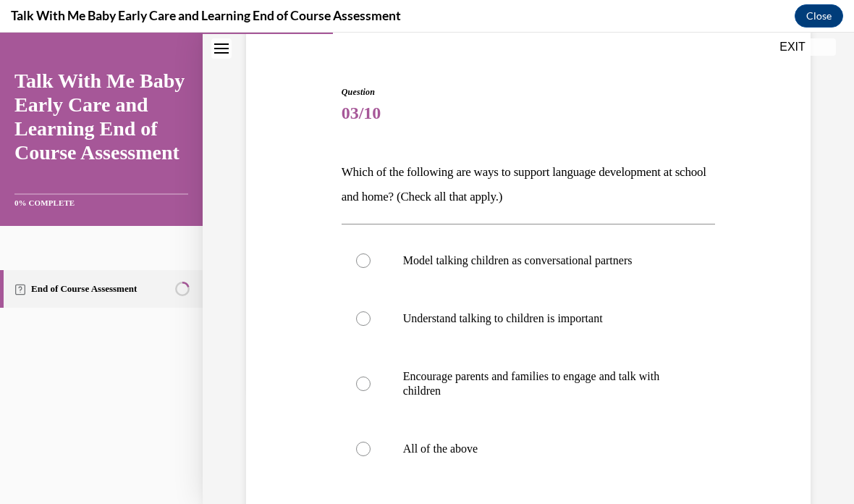
scroll to position [122, 0]
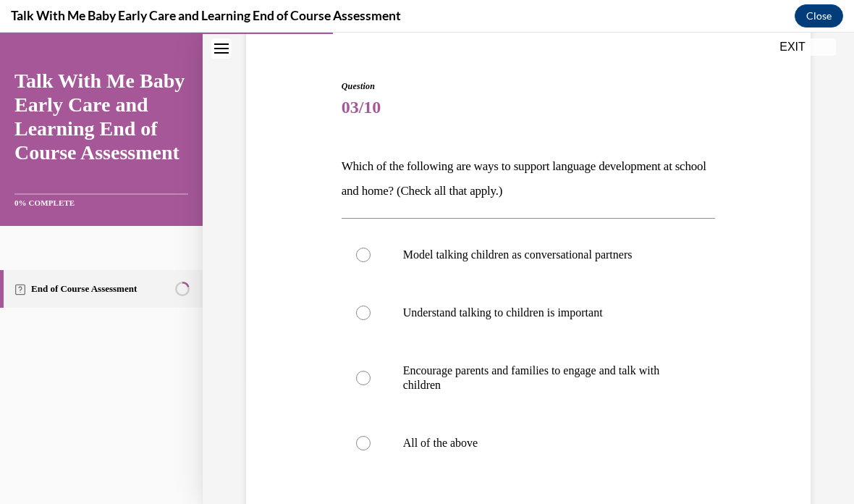
click at [400, 439] on label "All of the above" at bounding box center [529, 443] width 374 height 58
click at [371, 439] on input "All of the above" at bounding box center [363, 443] width 14 height 14
radio input "true"
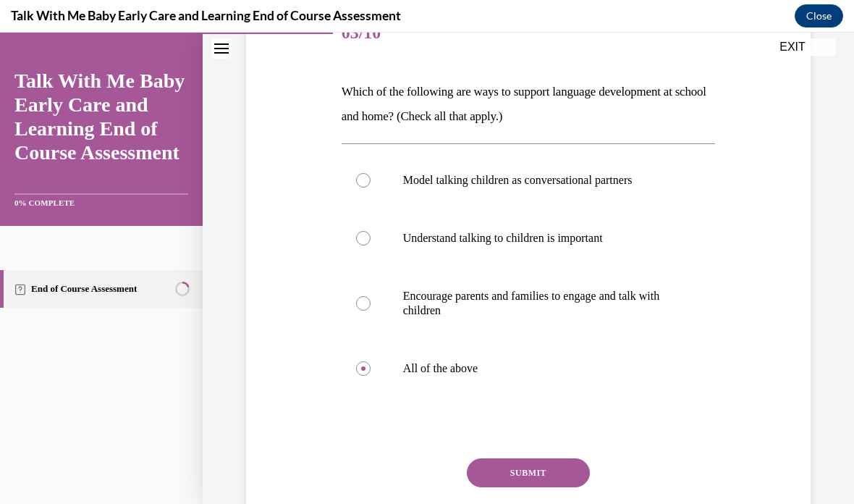
click at [544, 481] on button "SUBMIT" at bounding box center [528, 472] width 123 height 29
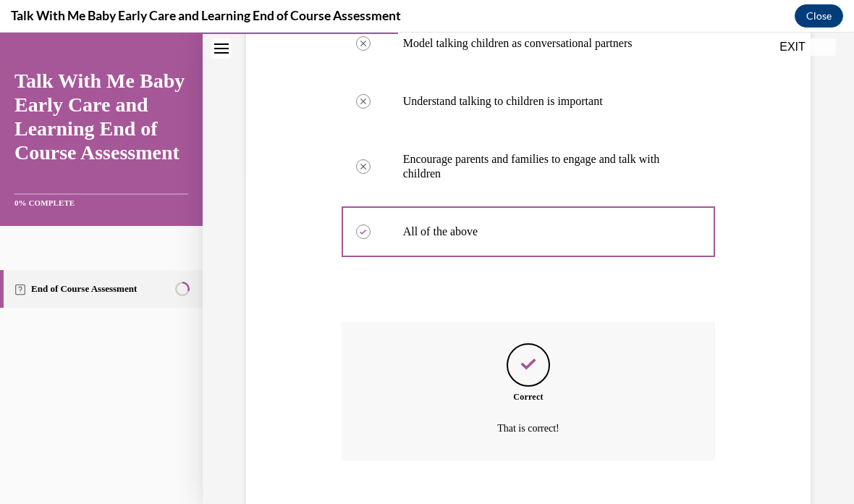
scroll to position [339, 0]
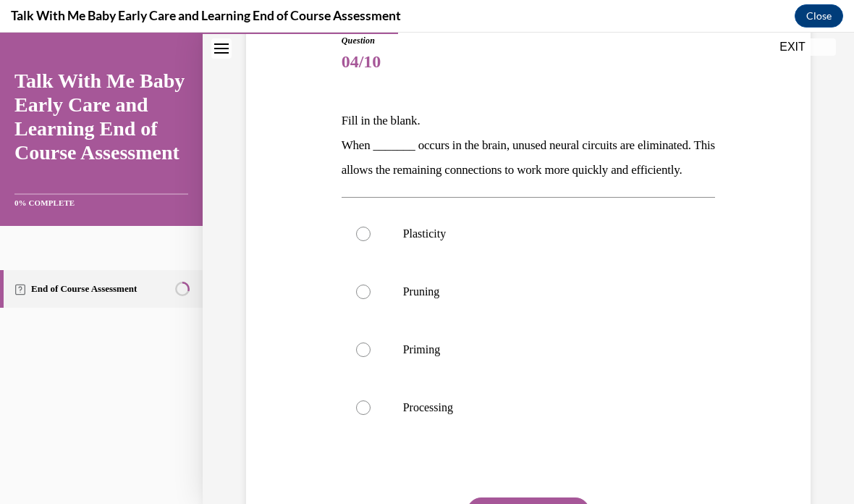
scroll to position [167, 0]
click at [365, 422] on label "Processing" at bounding box center [529, 408] width 374 height 58
click at [365, 415] on input "Processing" at bounding box center [363, 407] width 14 height 14
radio input "true"
click at [382, 253] on label "Plasticity" at bounding box center [529, 234] width 374 height 58
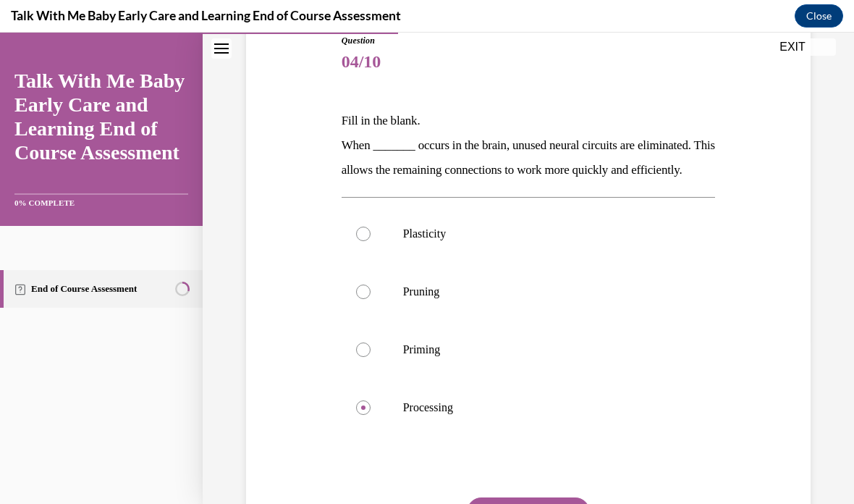
click at [371, 241] on input "Plasticity" at bounding box center [363, 234] width 14 height 14
radio input "true"
click at [565, 503] on button "SUBMIT" at bounding box center [528, 511] width 123 height 29
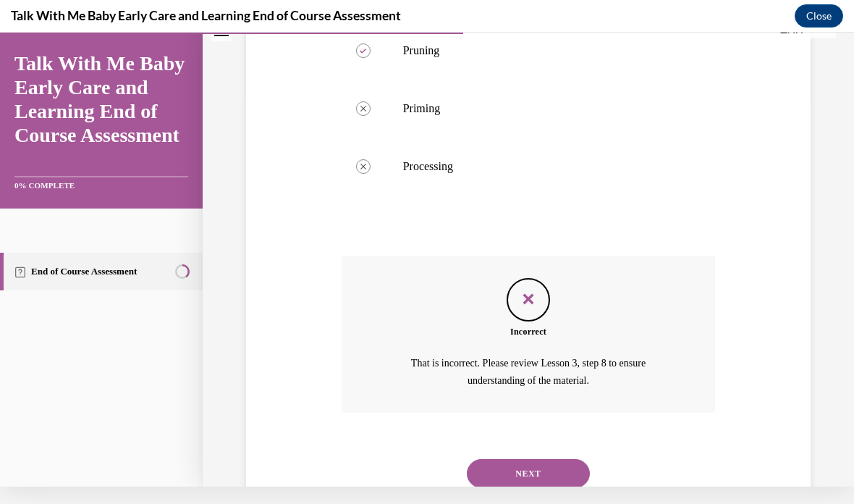
scroll to position [391, 0]
click at [559, 475] on button "NEXT" at bounding box center [528, 473] width 123 height 29
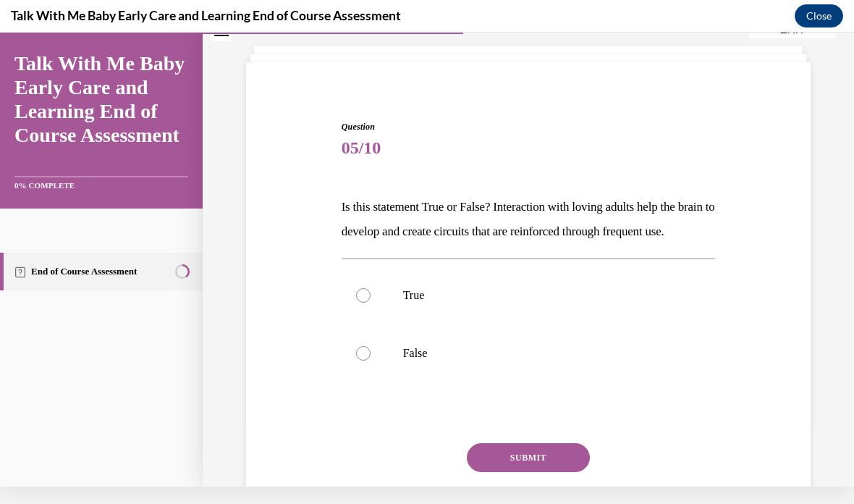
scroll to position [64, 0]
click at [393, 321] on label "True" at bounding box center [529, 295] width 374 height 58
click at [371, 303] on input "True" at bounding box center [363, 295] width 14 height 14
radio input "true"
click at [571, 472] on button "SUBMIT" at bounding box center [528, 457] width 123 height 29
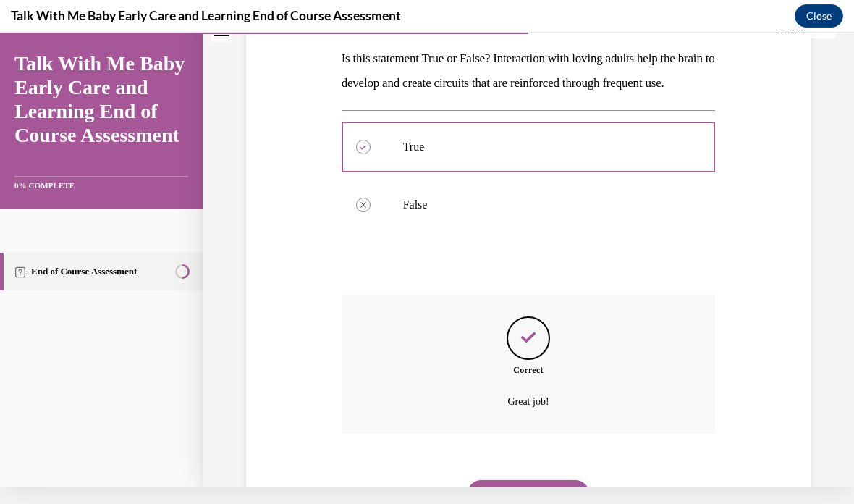
scroll to position [234, 0]
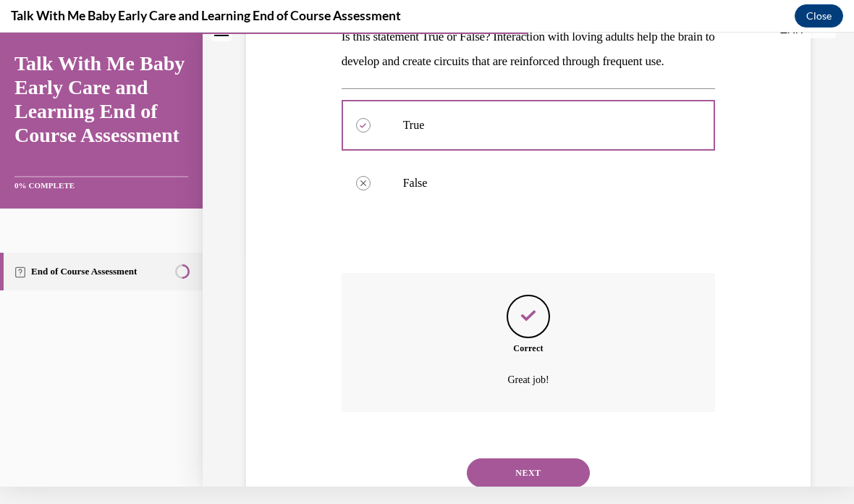
click at [557, 481] on button "NEXT" at bounding box center [528, 472] width 123 height 29
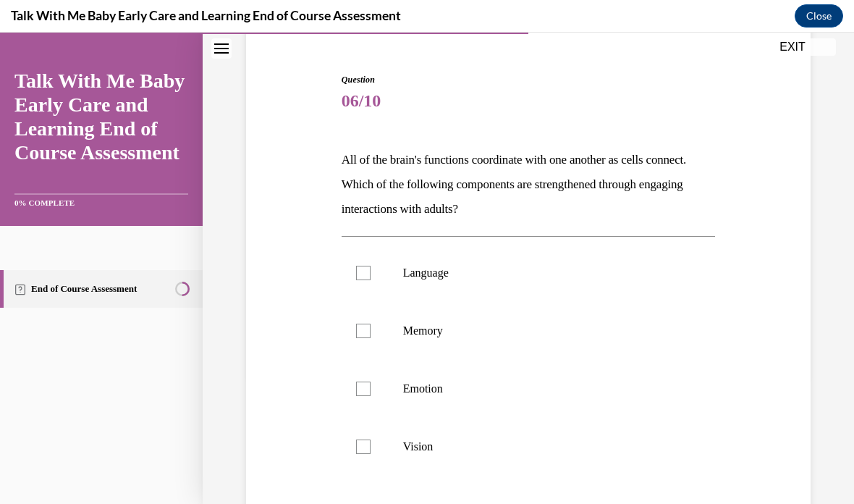
scroll to position [128, 0]
click at [371, 439] on label "Vision" at bounding box center [529, 447] width 374 height 58
click at [371, 439] on input "Vision" at bounding box center [363, 446] width 14 height 14
checkbox input "true"
click at [371, 385] on label "Emotion" at bounding box center [529, 389] width 374 height 58
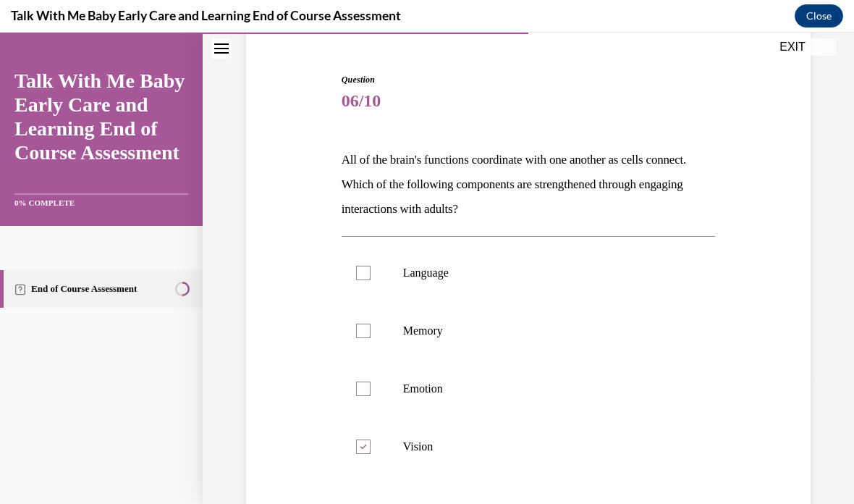
click at [371, 385] on input "Emotion" at bounding box center [363, 388] width 14 height 14
checkbox input "true"
click at [374, 326] on label "Memory" at bounding box center [529, 331] width 374 height 58
click at [371, 326] on input "Memory" at bounding box center [363, 331] width 14 height 14
checkbox input "true"
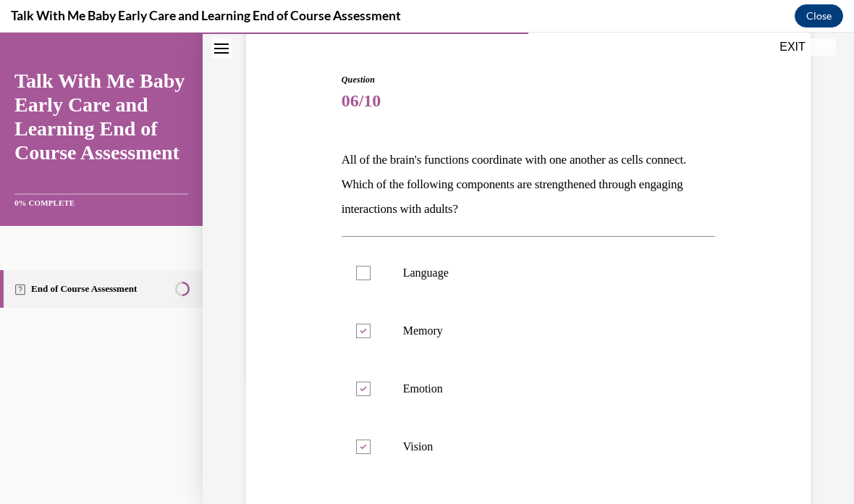
click at [365, 267] on div at bounding box center [363, 273] width 14 height 14
click at [365, 267] on input "Language" at bounding box center [363, 273] width 14 height 14
checkbox input "true"
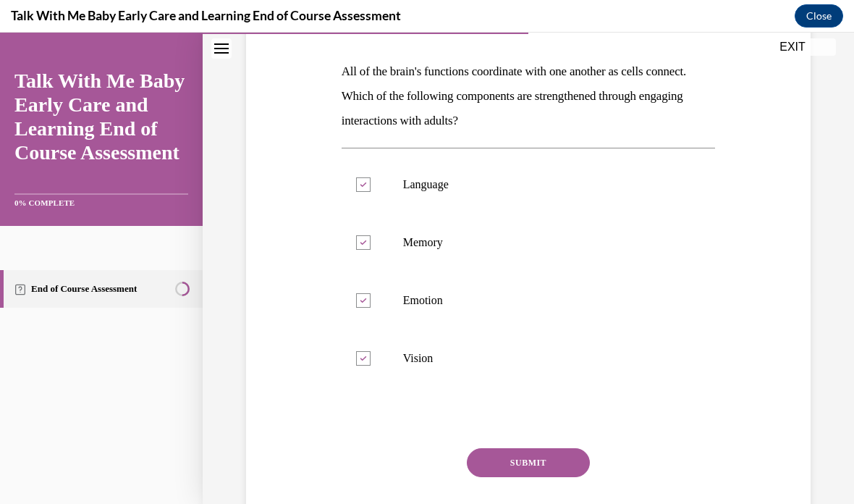
click at [549, 465] on button "SUBMIT" at bounding box center [528, 462] width 123 height 29
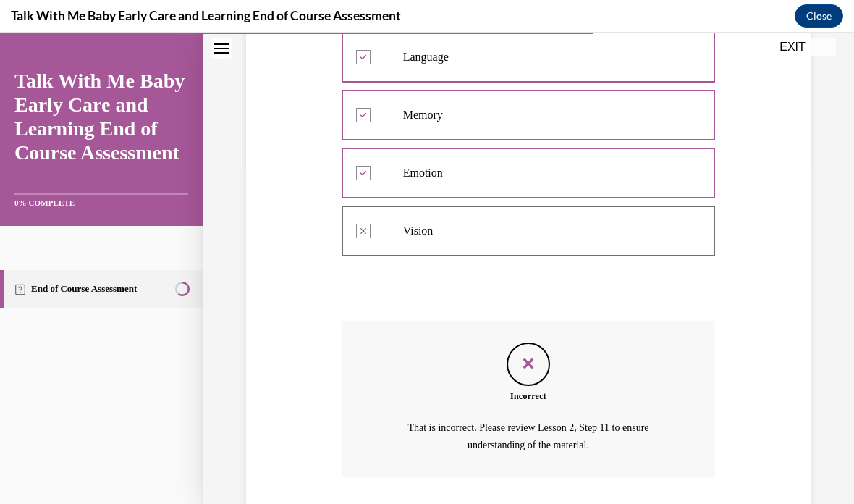
scroll to position [366, 0]
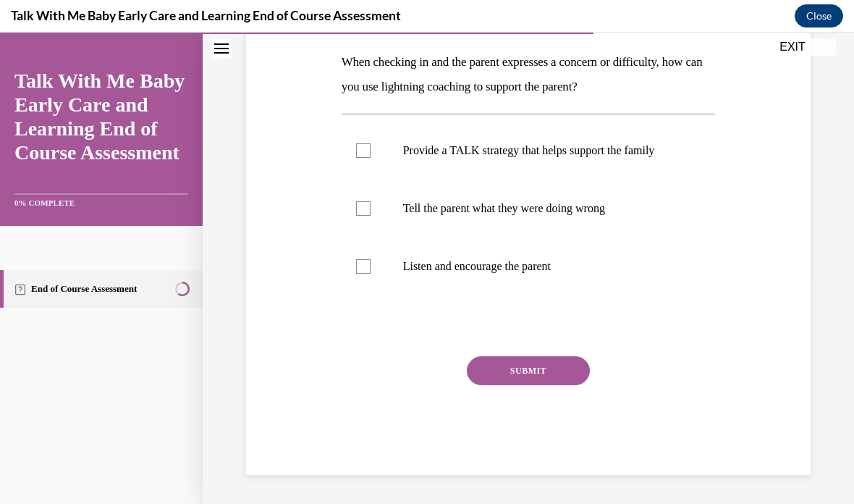
scroll to position [151, 0]
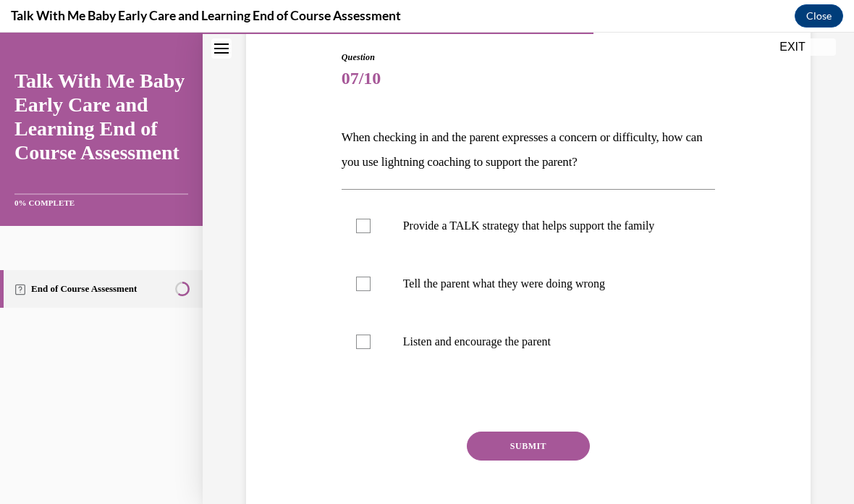
click at [370, 344] on div at bounding box center [363, 341] width 14 height 14
click at [370, 344] on input "Listen and encourage the parent" at bounding box center [363, 341] width 14 height 14
checkbox input "true"
click at [368, 244] on label "Provide a TALK strategy that helps support the family" at bounding box center [529, 226] width 374 height 58
click at [368, 233] on input "Provide a TALK strategy that helps support the family" at bounding box center [363, 226] width 14 height 14
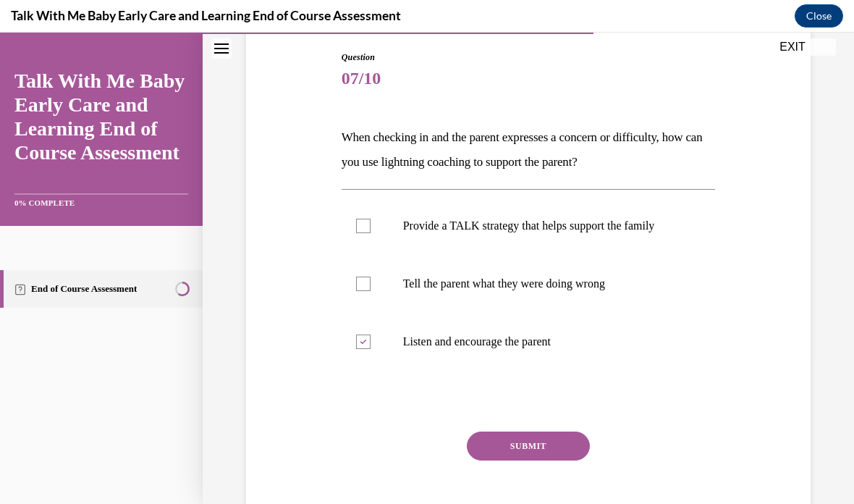
checkbox input "true"
click at [549, 451] on button "SUBMIT" at bounding box center [528, 445] width 123 height 29
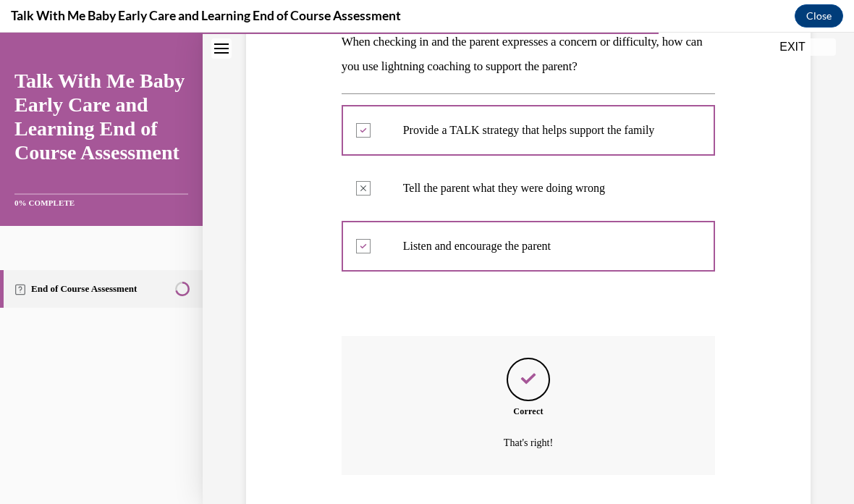
scroll to position [267, 0]
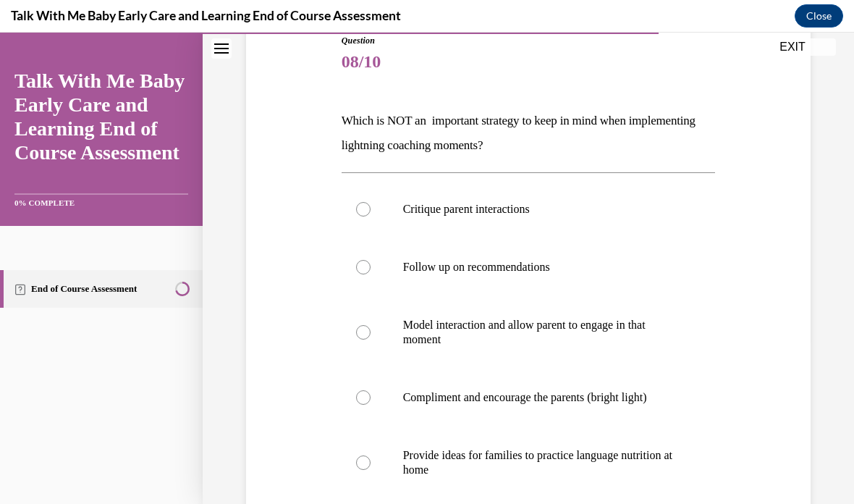
scroll to position [169, 0]
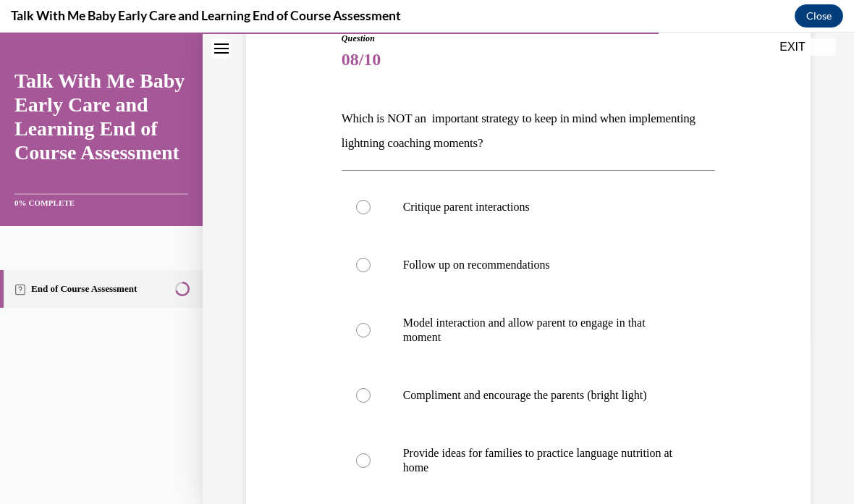
click at [384, 227] on label "Critique parent interactions" at bounding box center [529, 207] width 374 height 58
click at [371, 214] on input "Critique parent interactions" at bounding box center [363, 207] width 14 height 14
radio input "true"
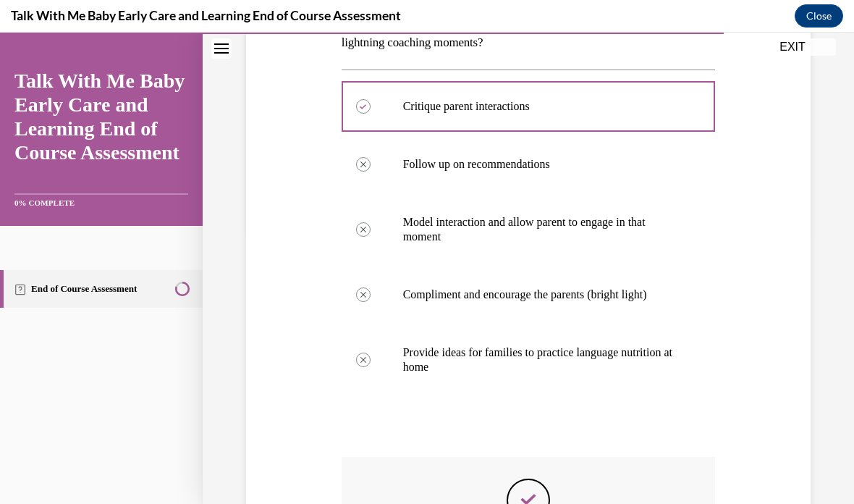
scroll to position [17, 0]
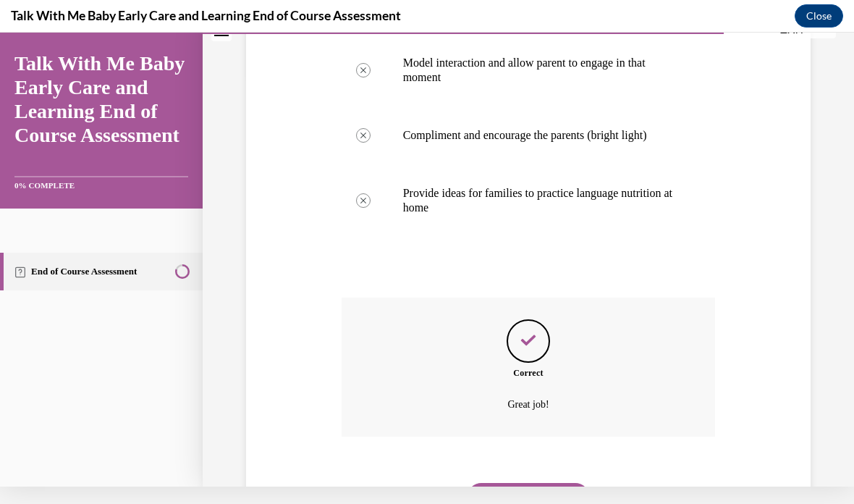
click at [536, 360] on div "Feedback" at bounding box center [528, 340] width 43 height 43
click at [543, 483] on button "NEXT" at bounding box center [528, 497] width 123 height 29
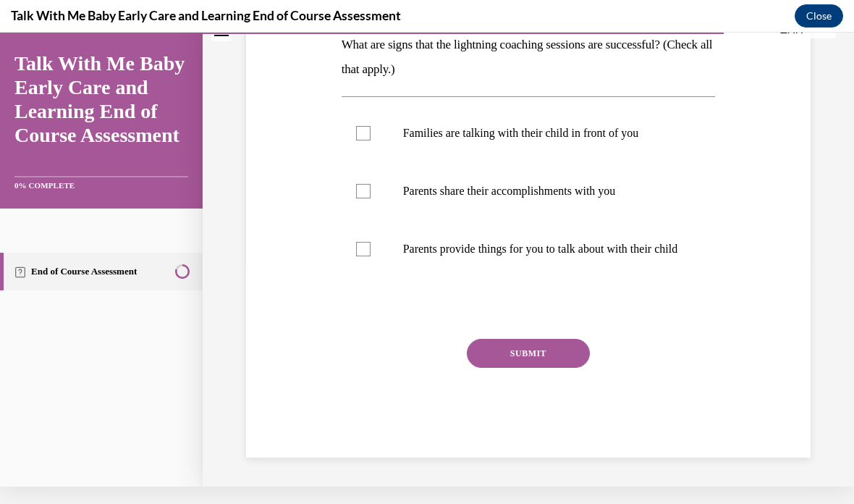
scroll to position [0, 0]
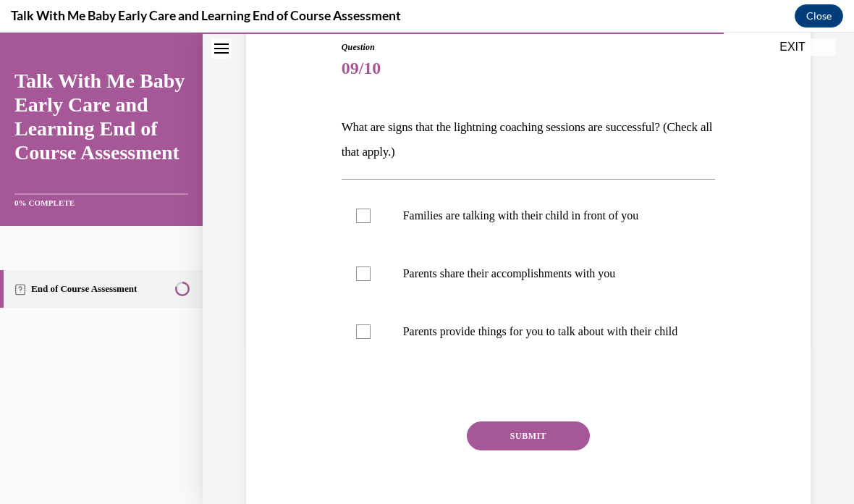
click at [366, 216] on div at bounding box center [363, 215] width 14 height 14
click at [366, 216] on input "Families are talking with their child in front of you" at bounding box center [363, 215] width 14 height 14
checkbox input "true"
click at [368, 265] on label "Parents share their accomplishments with you" at bounding box center [529, 274] width 374 height 58
click at [368, 266] on input "Parents share their accomplishments with you" at bounding box center [363, 273] width 14 height 14
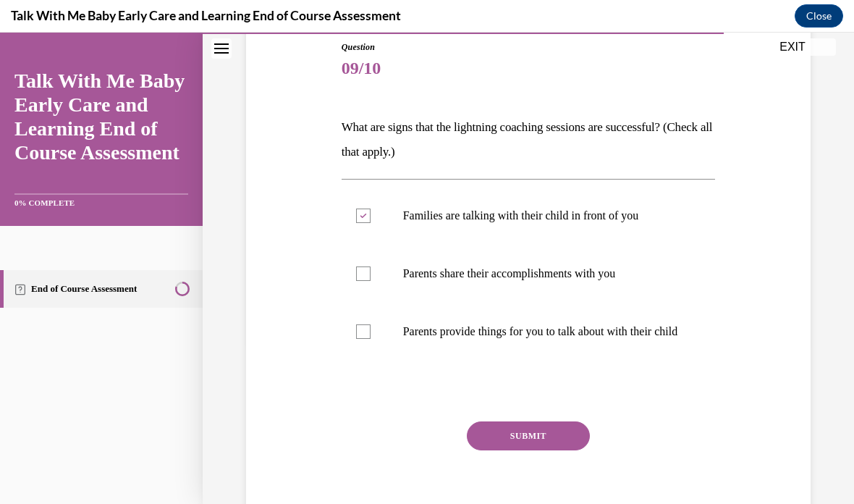
checkbox input "true"
click at [366, 339] on div at bounding box center [363, 331] width 14 height 14
click at [366, 339] on input "Parents provide things for you to talk about with their child" at bounding box center [363, 331] width 14 height 14
checkbox input "true"
click at [528, 449] on button "SUBMIT" at bounding box center [528, 435] width 123 height 29
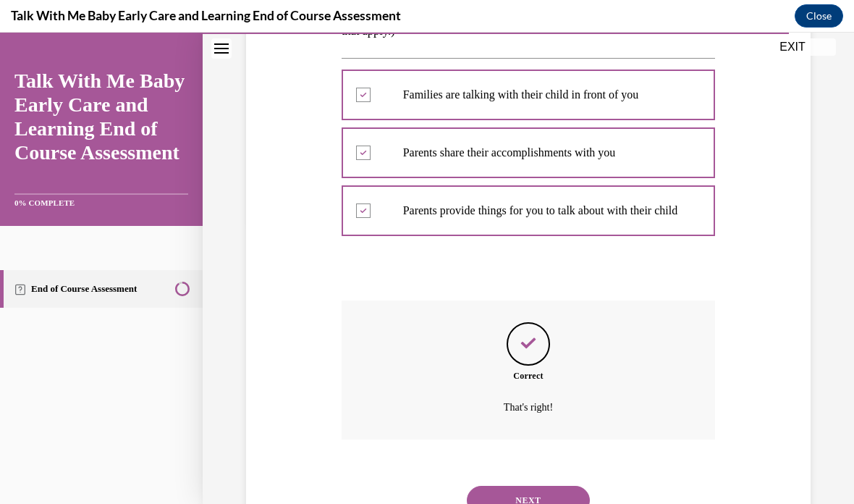
click at [532, 499] on button "NEXT" at bounding box center [528, 500] width 123 height 29
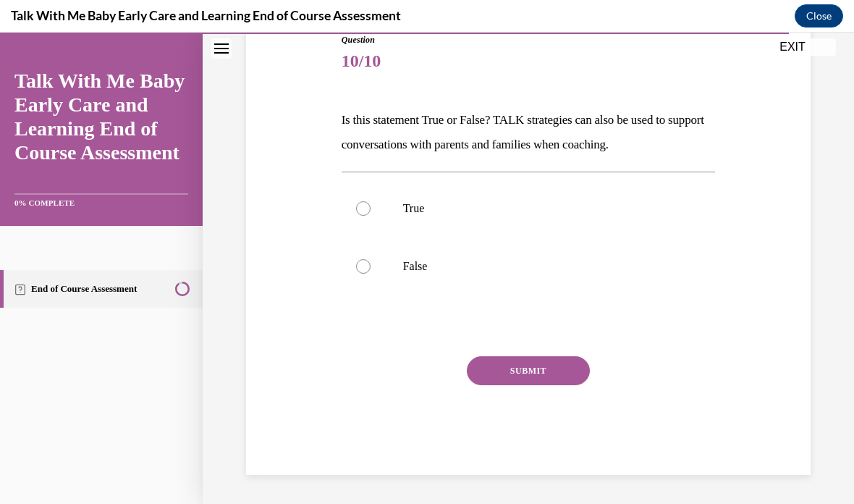
scroll to position [93, 0]
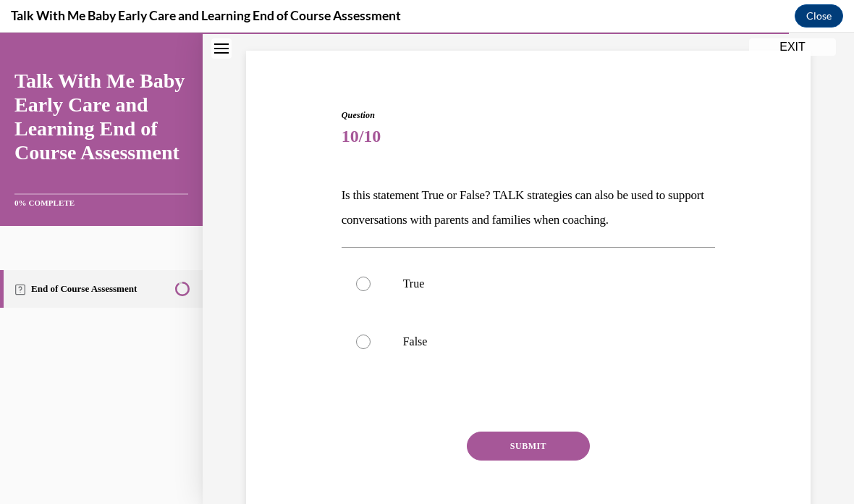
click at [361, 289] on div at bounding box center [363, 284] width 14 height 14
click at [361, 289] on input "True" at bounding box center [363, 284] width 14 height 14
radio input "true"
click at [537, 450] on button "SUBMIT" at bounding box center [528, 445] width 123 height 29
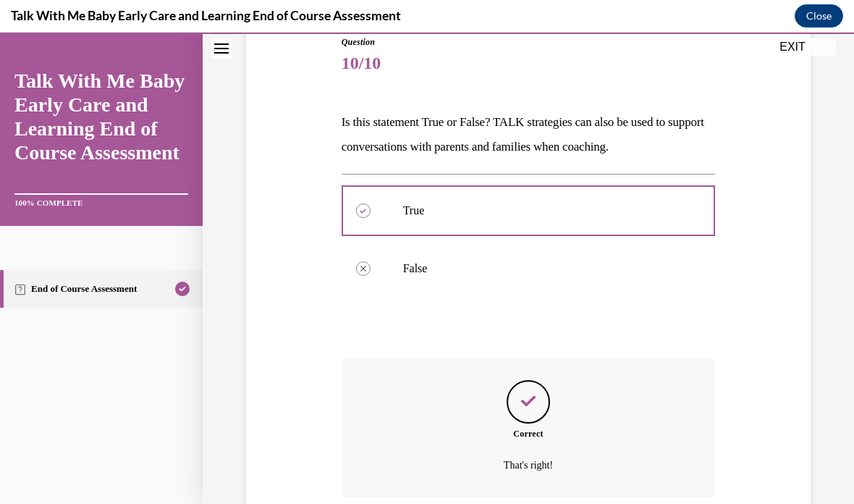
scroll to position [209, 0]
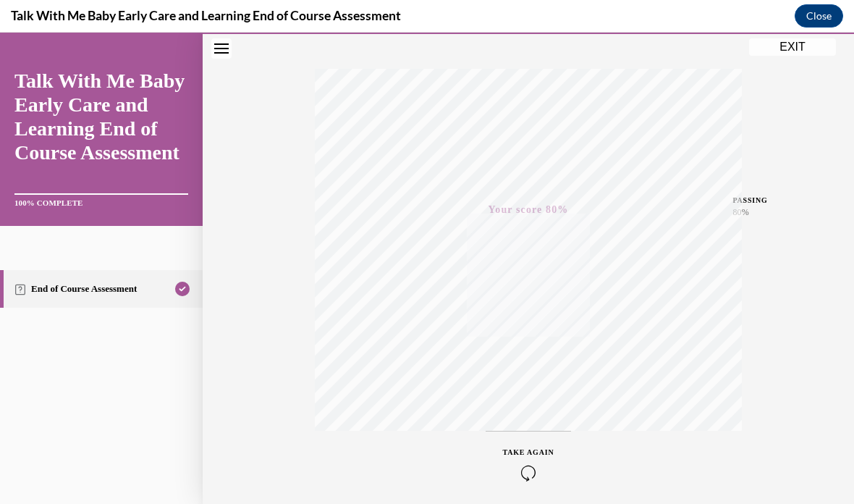
scroll to position [213, 0]
click at [779, 46] on button "EXIT" at bounding box center [792, 46] width 87 height 17
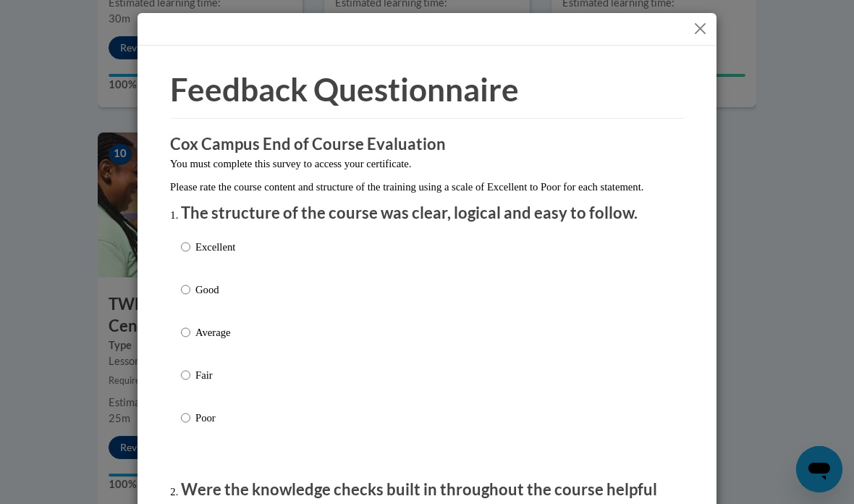
click at [221, 275] on label "Excellent" at bounding box center [208, 258] width 54 height 39
click at [190, 255] on input "Excellent" at bounding box center [185, 247] width 9 height 16
radio input "true"
click at [204, 301] on label "Good" at bounding box center [208, 301] width 54 height 39
click at [190, 298] on input "Good" at bounding box center [185, 290] width 9 height 16
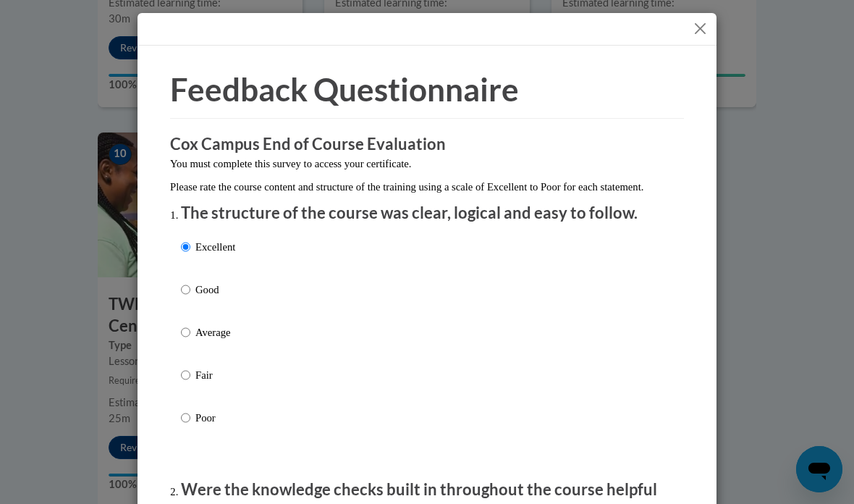
radio input "true"
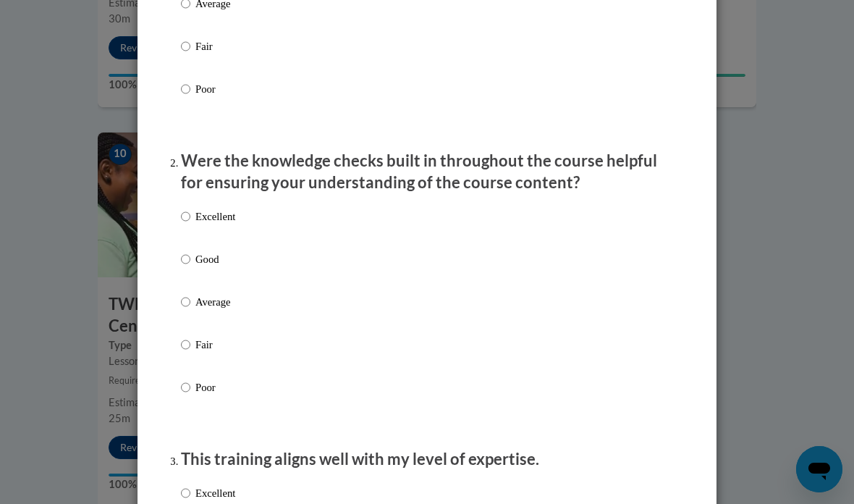
scroll to position [337, 0]
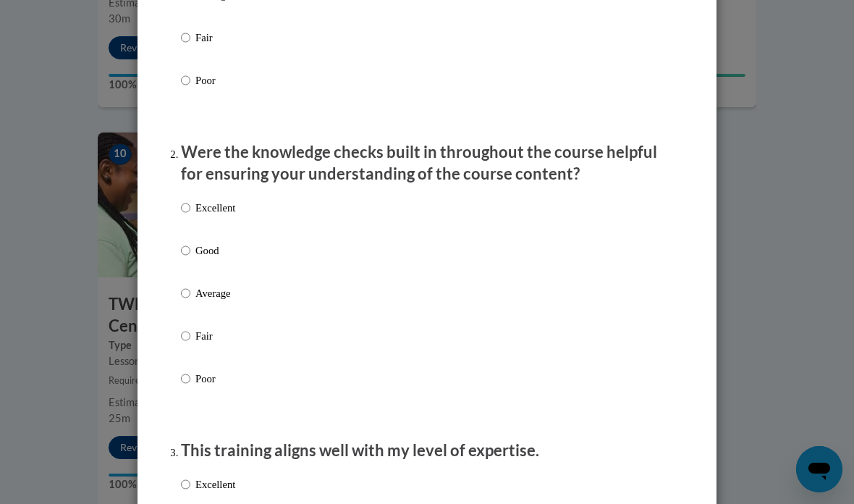
click at [187, 339] on input "Fair" at bounding box center [185, 336] width 9 height 16
radio input "true"
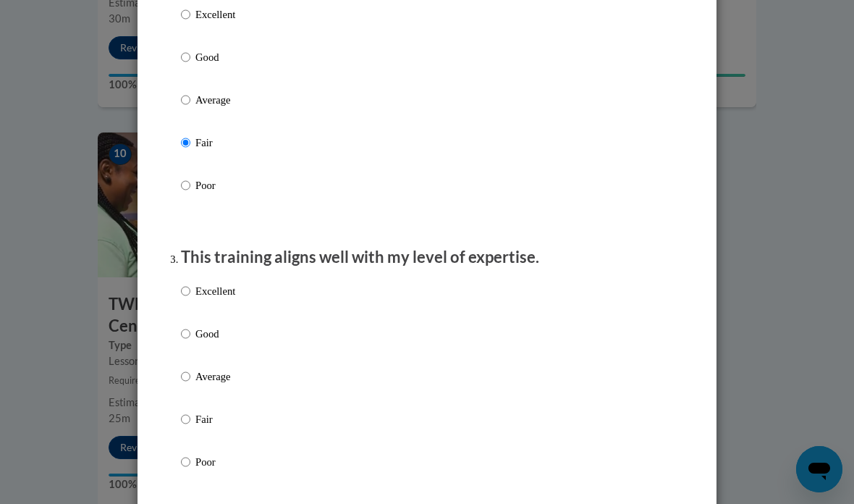
scroll to position [544, 0]
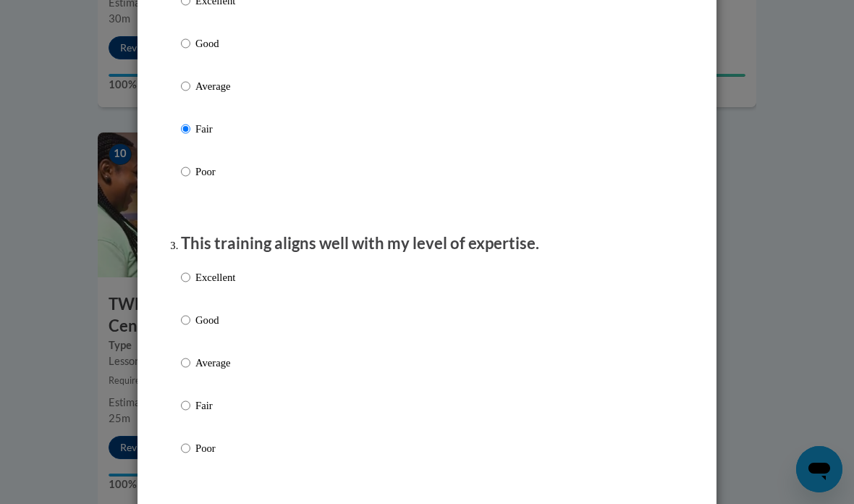
click at [220, 164] on p "Poor" at bounding box center [215, 172] width 40 height 16
click at [190, 164] on input "Poor" at bounding box center [185, 172] width 9 height 16
radio input "true"
click at [187, 320] on input "Good" at bounding box center [185, 320] width 9 height 16
radio input "true"
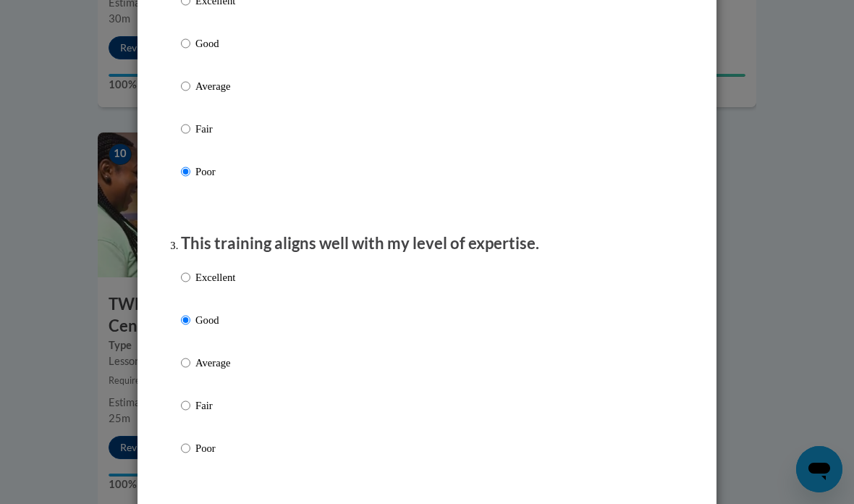
click at [182, 359] on input "Average" at bounding box center [185, 363] width 9 height 16
radio input "true"
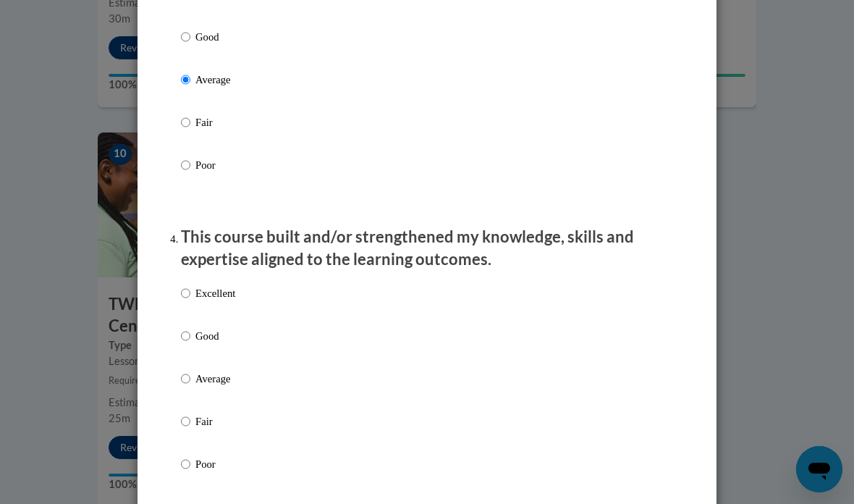
scroll to position [835, 0]
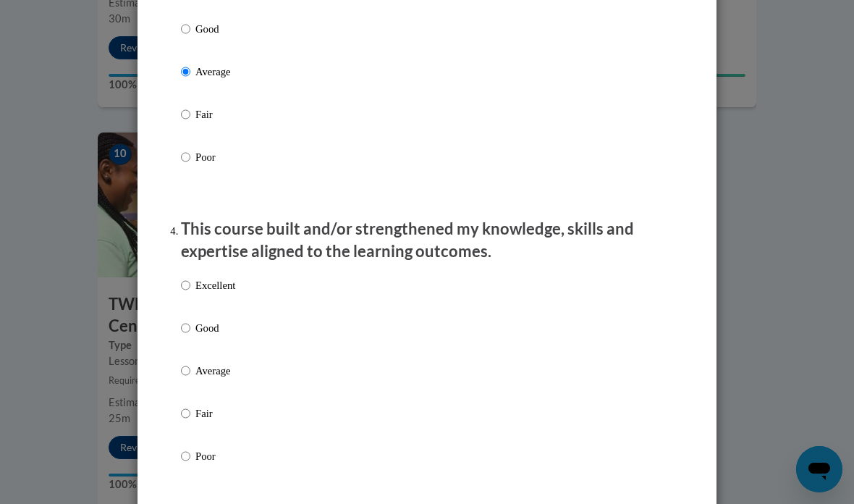
click at [197, 322] on p "Good" at bounding box center [215, 328] width 40 height 16
click at [190, 322] on input "Good" at bounding box center [185, 328] width 9 height 16
radio input "true"
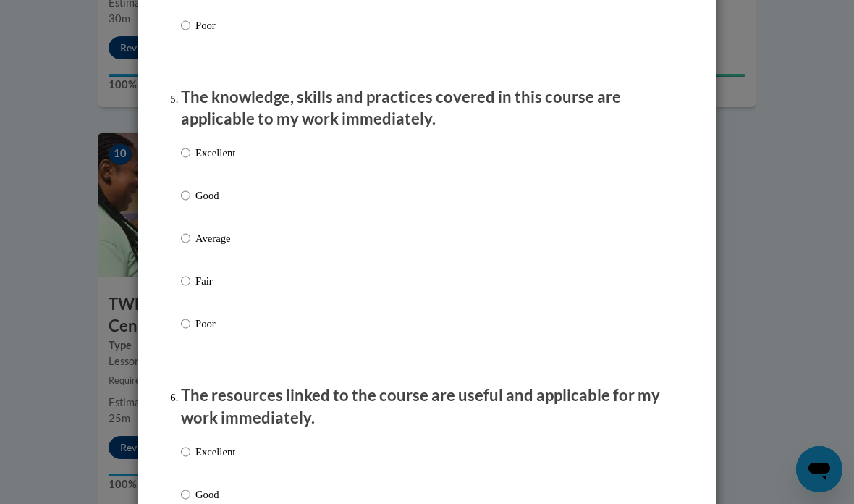
scroll to position [1267, 0]
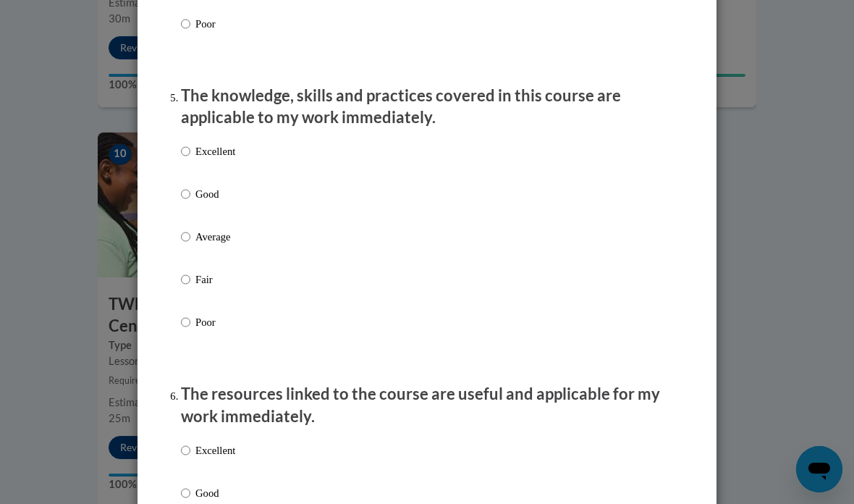
click at [188, 187] on input "Good" at bounding box center [185, 194] width 9 height 16
radio input "true"
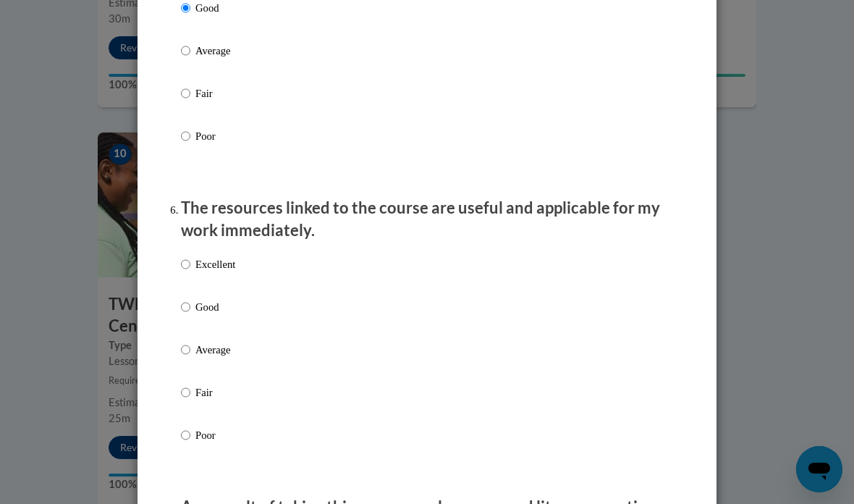
scroll to position [1454, 0]
click at [201, 341] on p "Average" at bounding box center [215, 349] width 40 height 16
click at [190, 341] on input "Average" at bounding box center [185, 349] width 9 height 16
radio input "true"
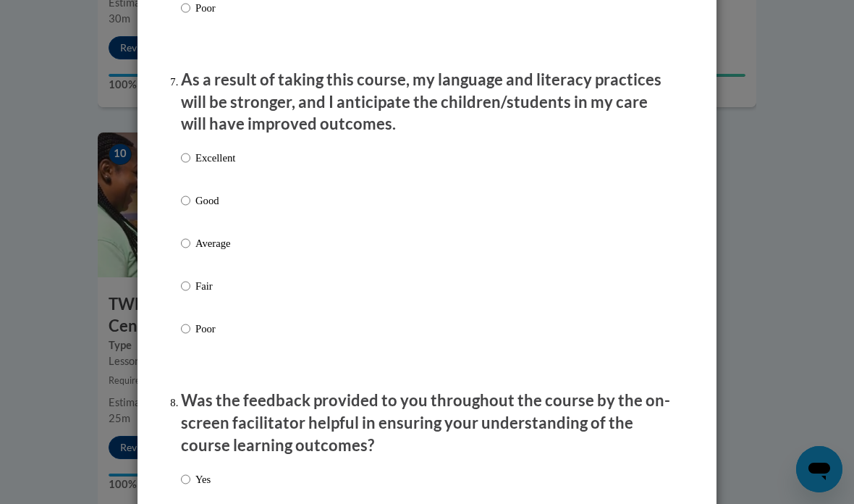
scroll to position [1882, 0]
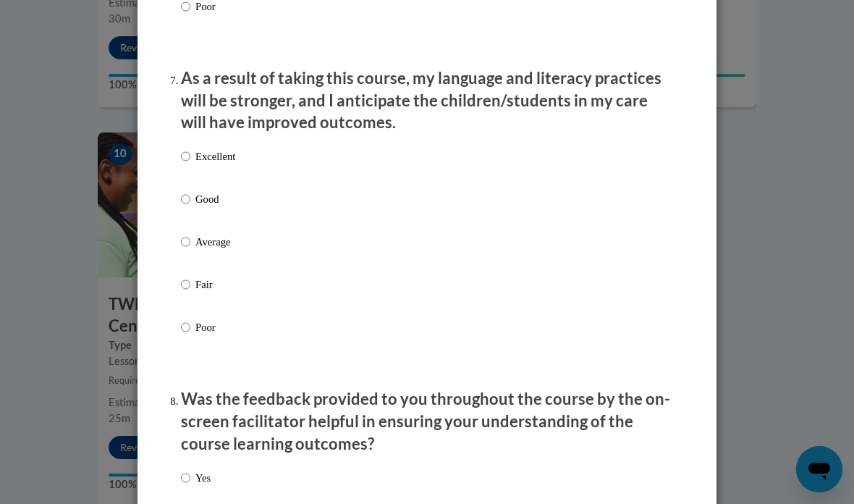
click at [187, 234] on input "Average" at bounding box center [185, 242] width 9 height 16
radio input "true"
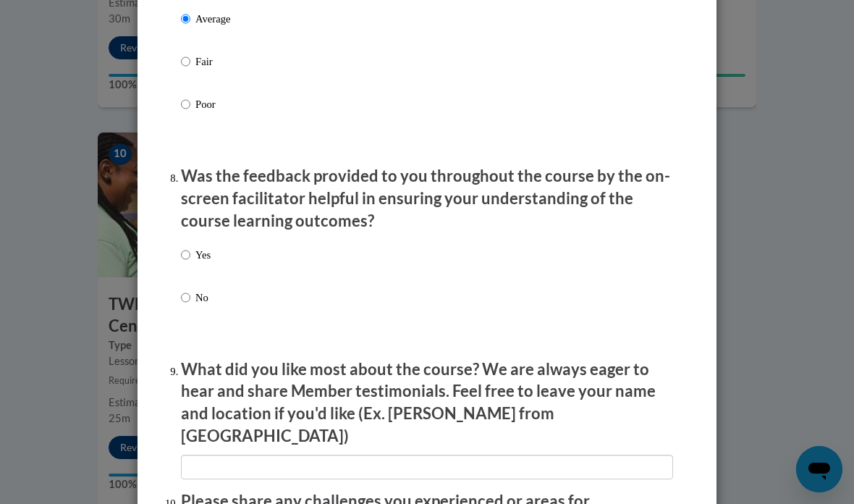
scroll to position [2106, 0]
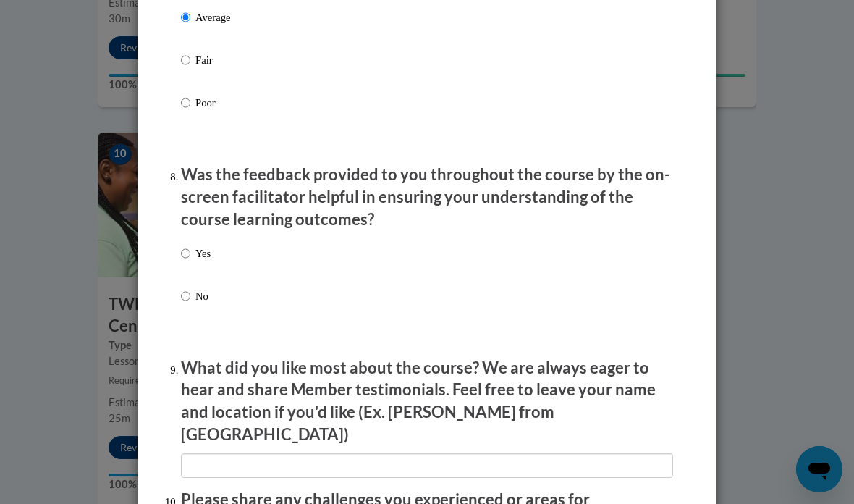
click at [189, 288] on input "No" at bounding box center [185, 296] width 9 height 16
radio input "true"
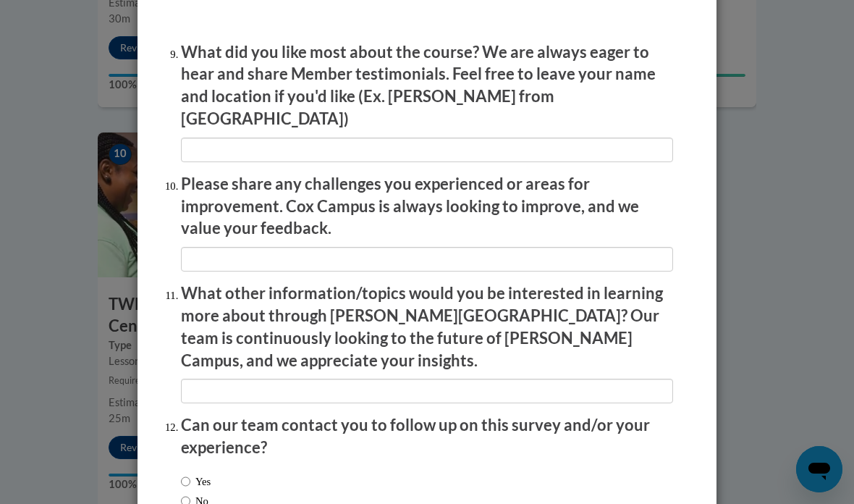
scroll to position [2421, 0]
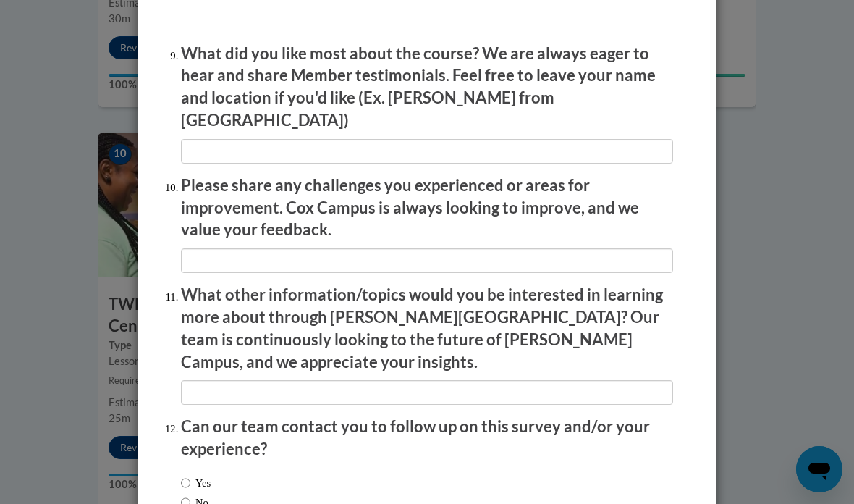
click at [200, 494] on label "No" at bounding box center [195, 502] width 28 height 16
click at [190, 494] on input "No" at bounding box center [185, 502] width 9 height 16
radio input "true"
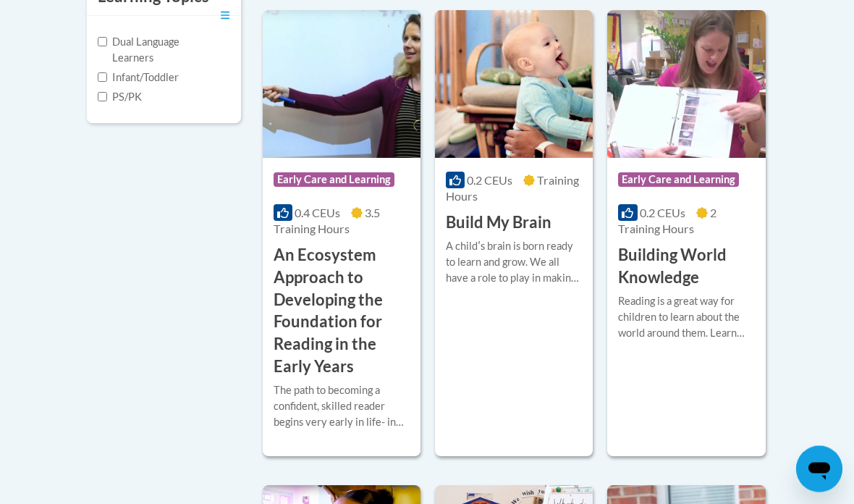
scroll to position [531, 0]
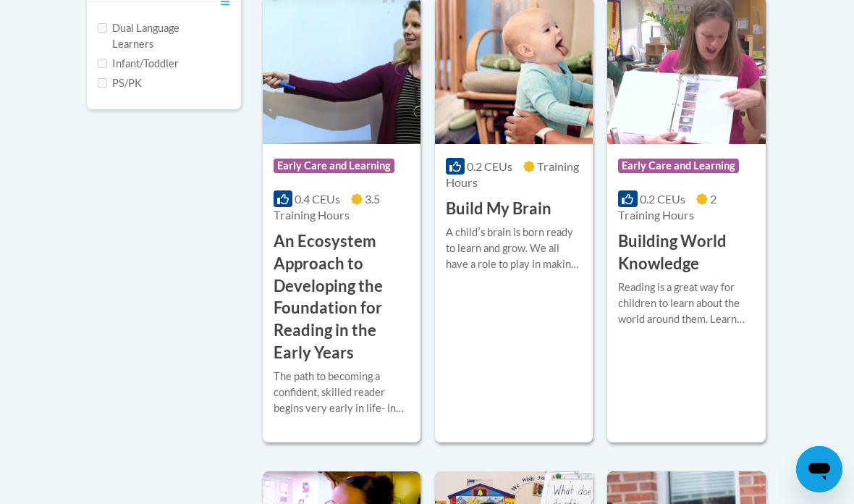
click at [103, 72] on label "Infant/Toddler" at bounding box center [138, 64] width 81 height 16
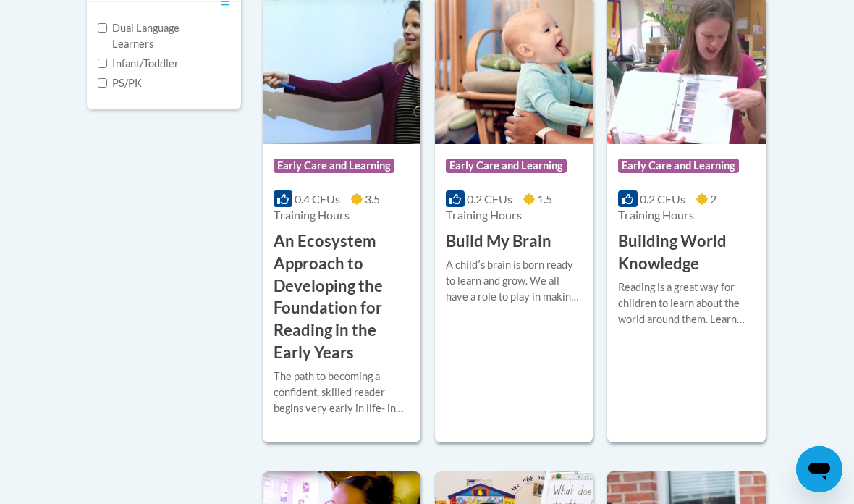
click at [106, 72] on label "Infant/Toddler" at bounding box center [138, 64] width 81 height 16
click at [106, 68] on input "Infant/Toddler" at bounding box center [102, 63] width 9 height 9
checkbox input "true"
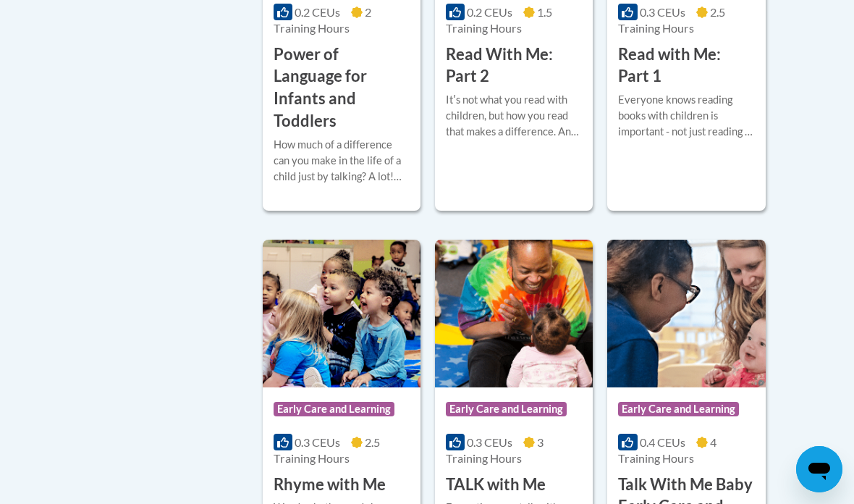
scroll to position [1183, 0]
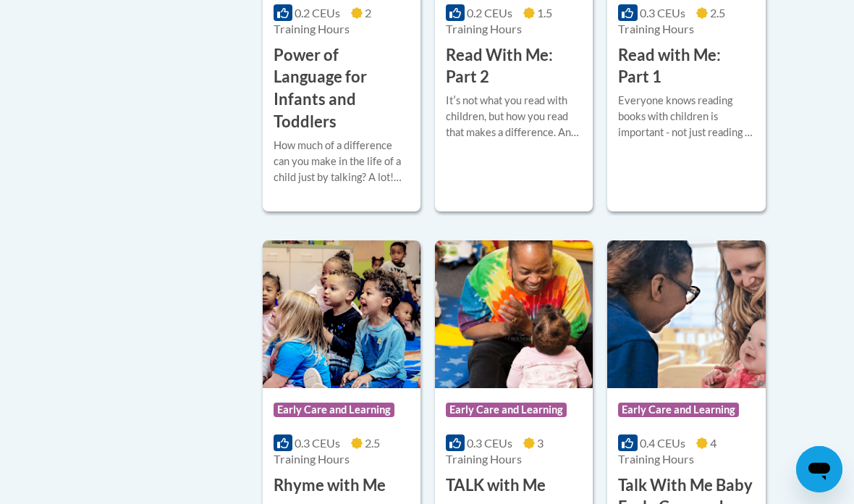
click at [345, 133] on h3 "Power of Language for Infants and Toddlers" at bounding box center [342, 88] width 136 height 89
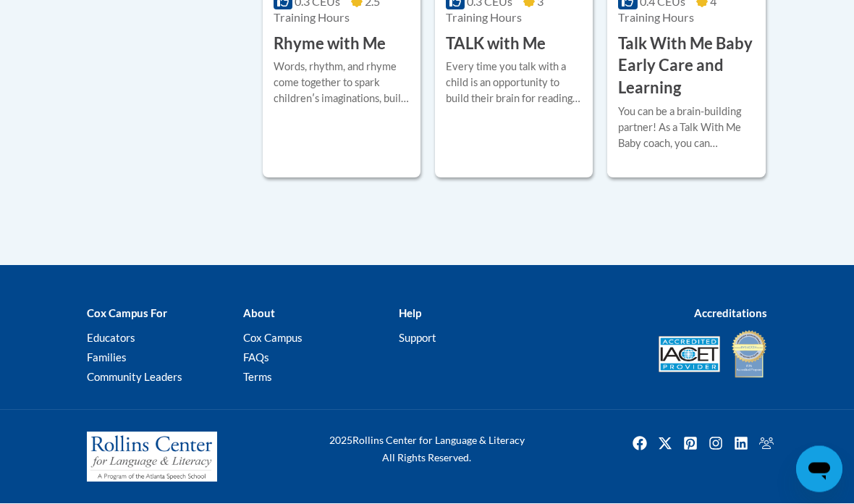
scroll to position [1634, 0]
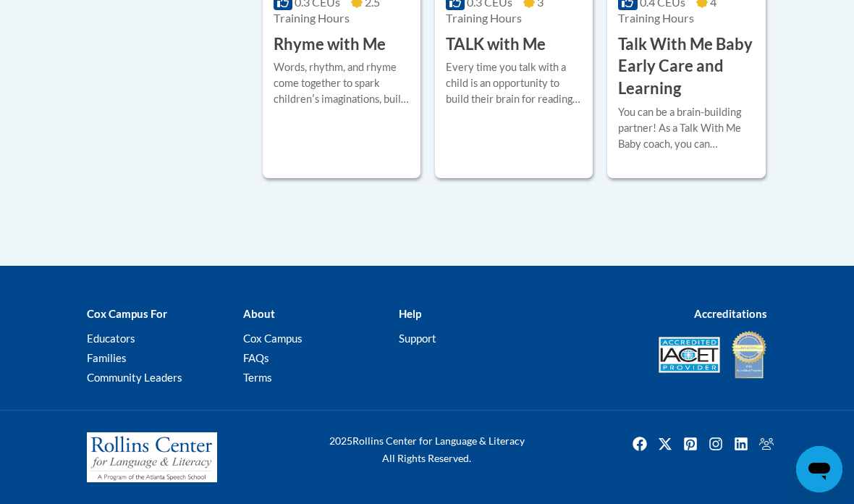
click at [290, 107] on div "Words, rhythm, and rhyme come together to spark childrenʹs imaginations, build …" at bounding box center [342, 83] width 136 height 48
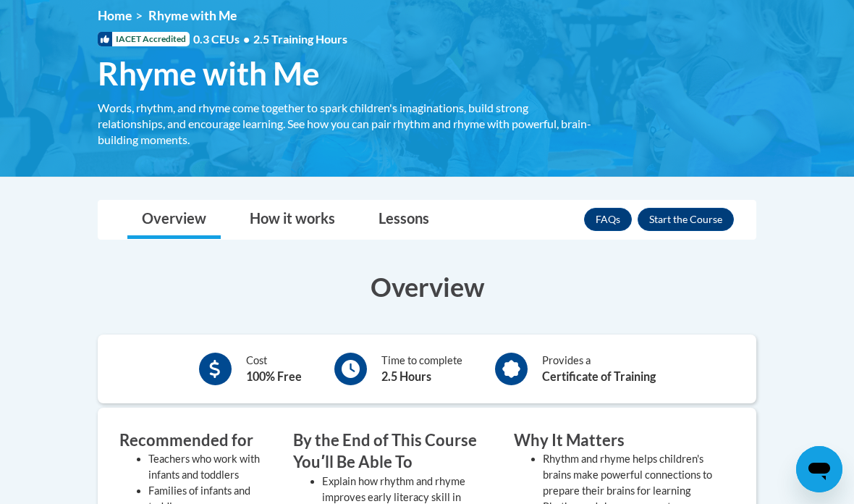
scroll to position [202, 0]
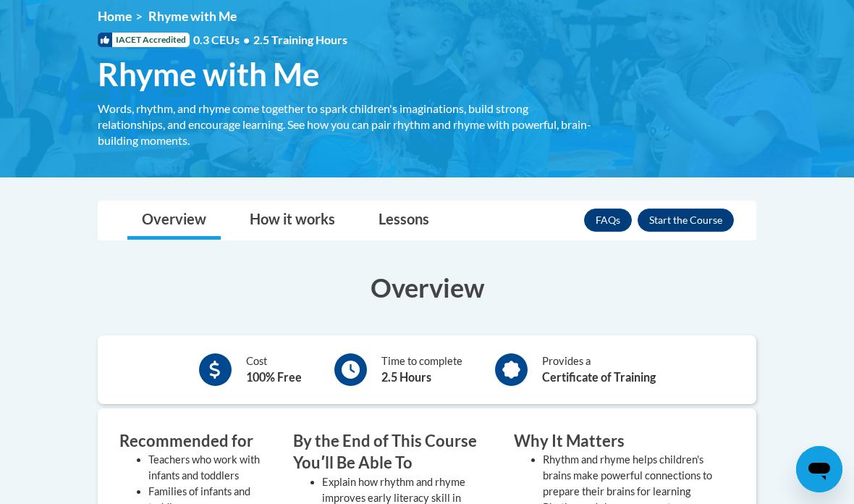
click at [709, 223] on button "Enroll" at bounding box center [686, 219] width 96 height 23
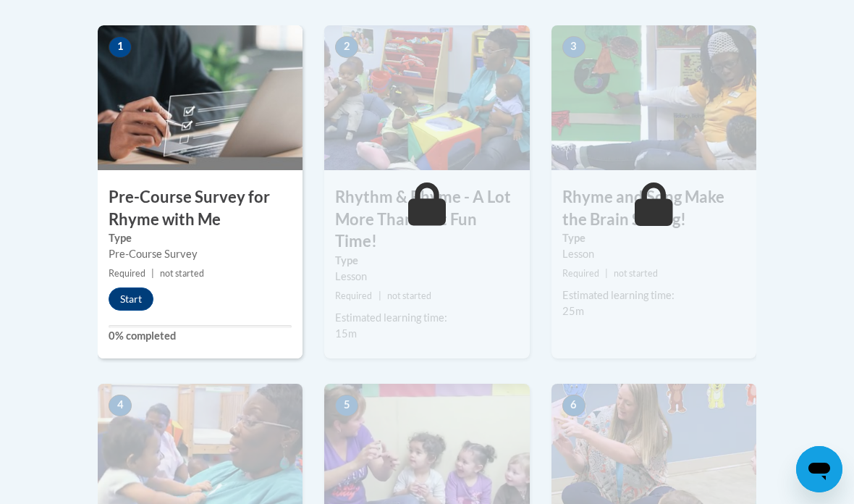
scroll to position [376, 0]
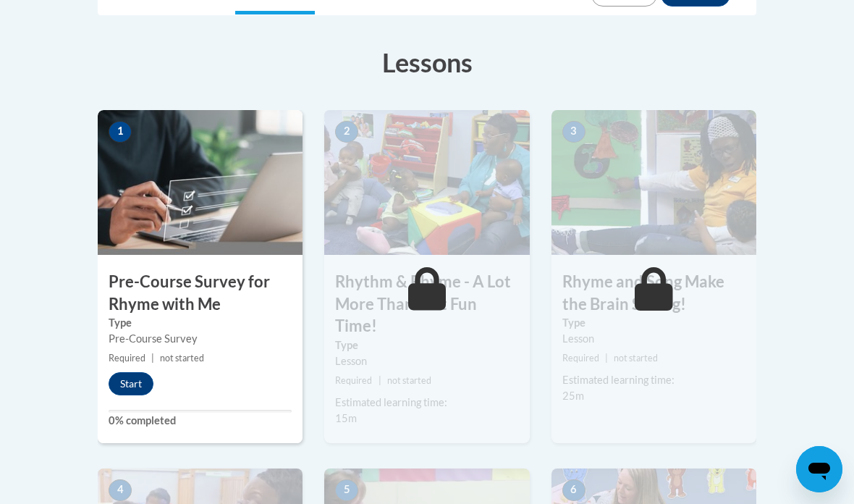
click at [116, 392] on button "Start" at bounding box center [131, 383] width 45 height 23
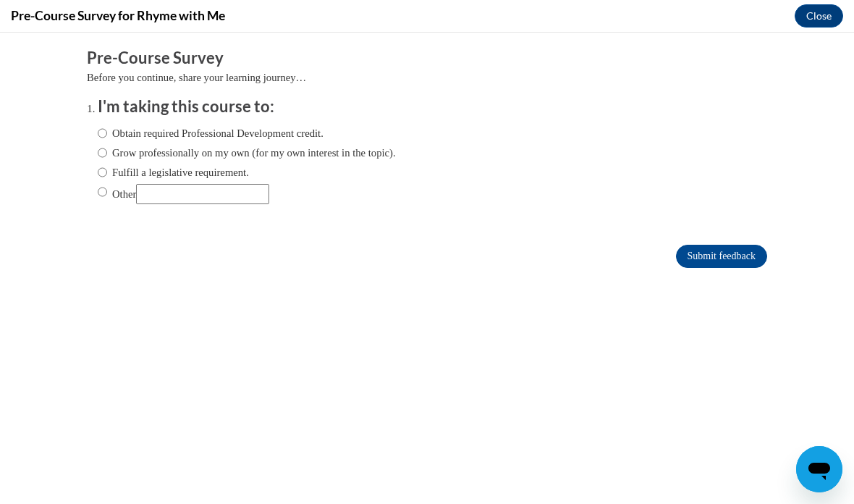
click at [106, 132] on input "Obtain required Professional Development credit." at bounding box center [102, 133] width 9 height 16
radio input "true"
click at [713, 250] on input "Submit feedback" at bounding box center [721, 256] width 91 height 23
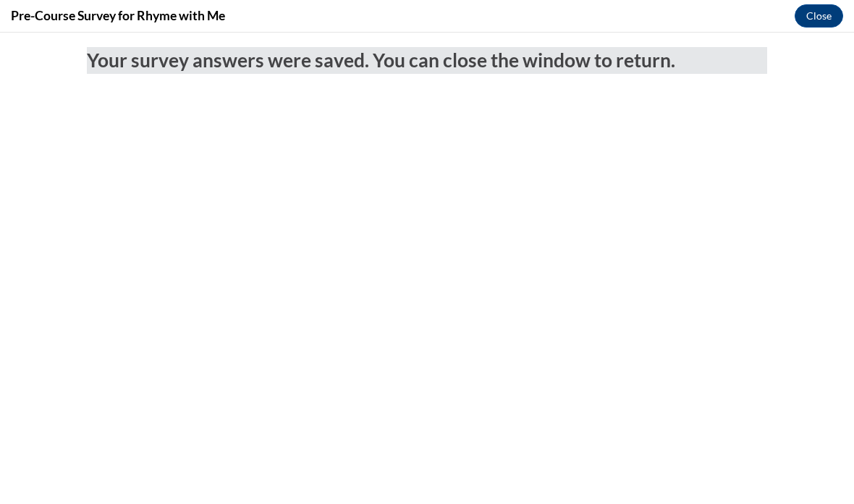
click at [823, 9] on button "Close" at bounding box center [819, 15] width 48 height 23
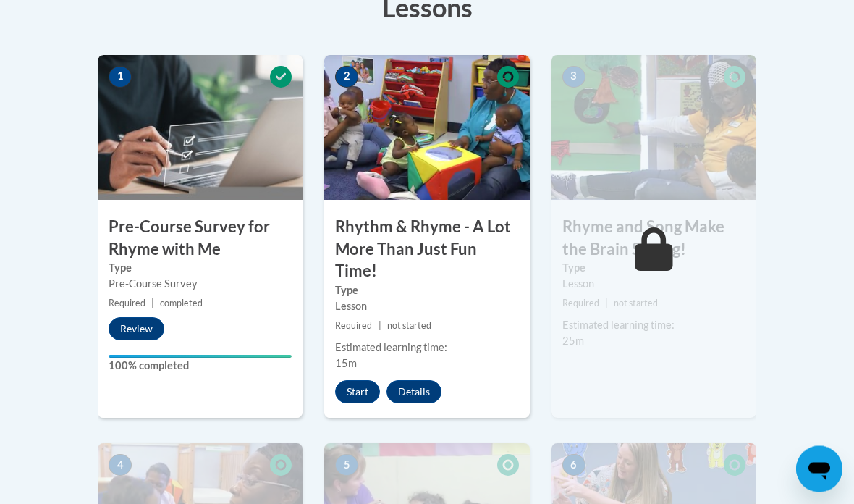
scroll to position [434, 0]
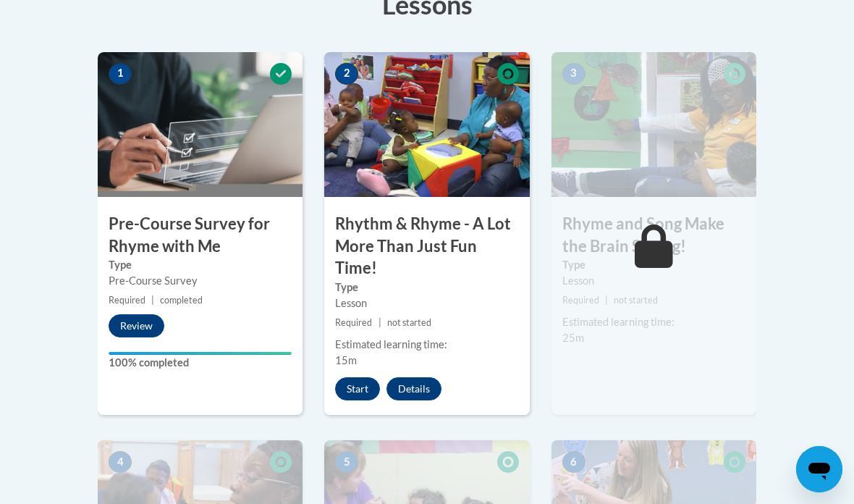
click at [348, 390] on button "Start" at bounding box center [357, 388] width 45 height 23
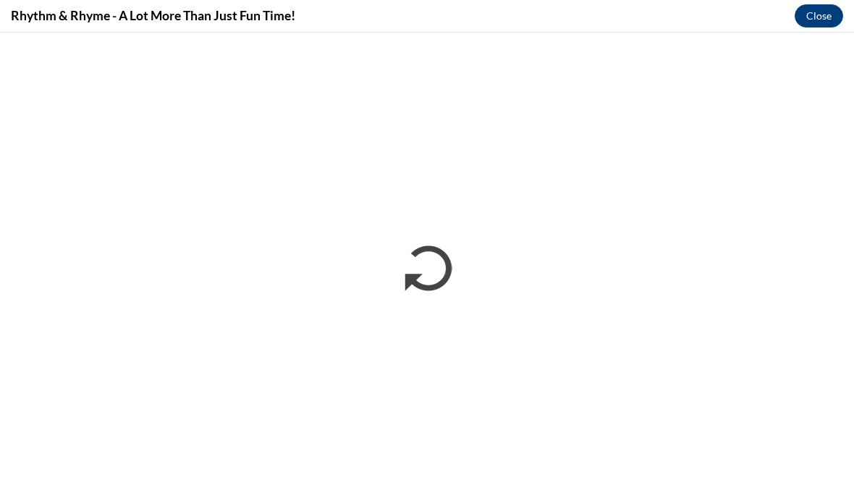
scroll to position [0, 0]
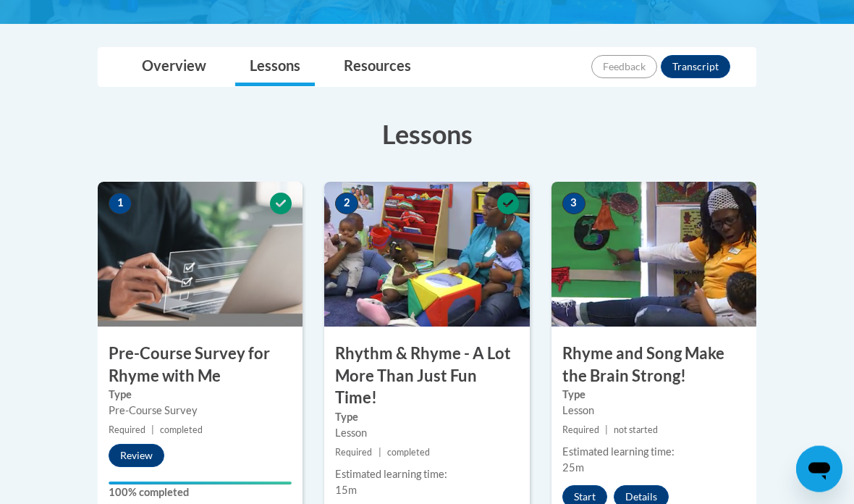
scroll to position [384, 0]
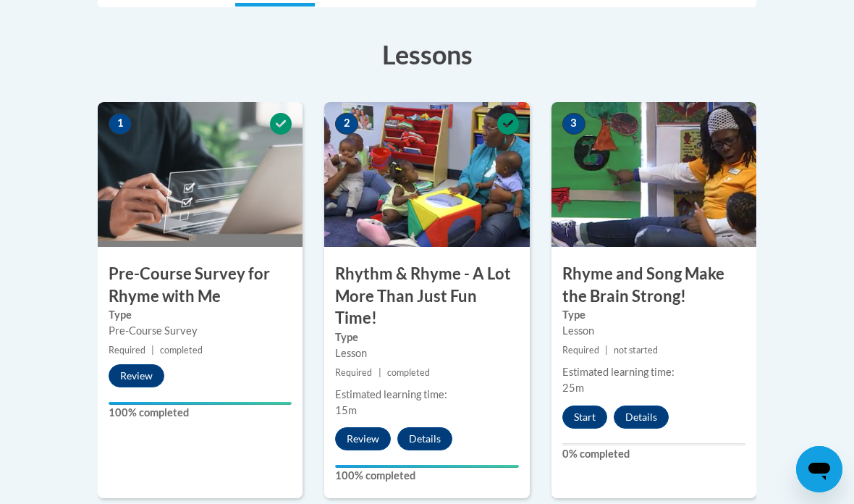
click at [574, 421] on button "Start" at bounding box center [584, 416] width 45 height 23
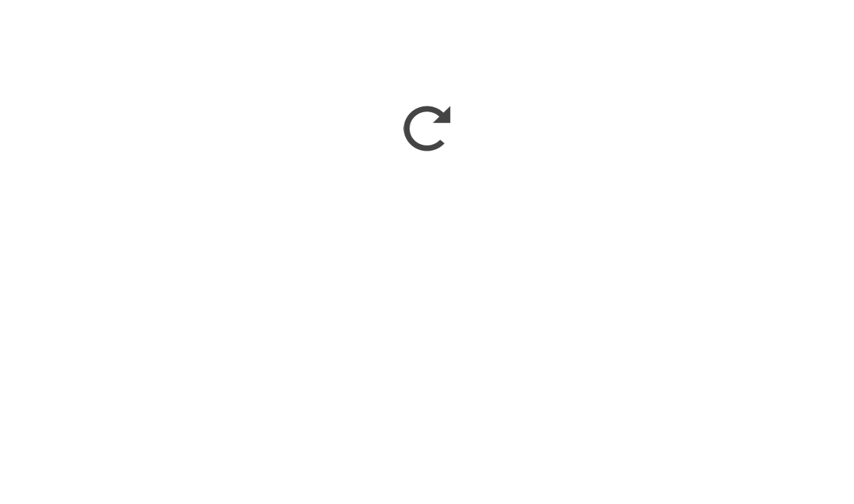
scroll to position [743, 0]
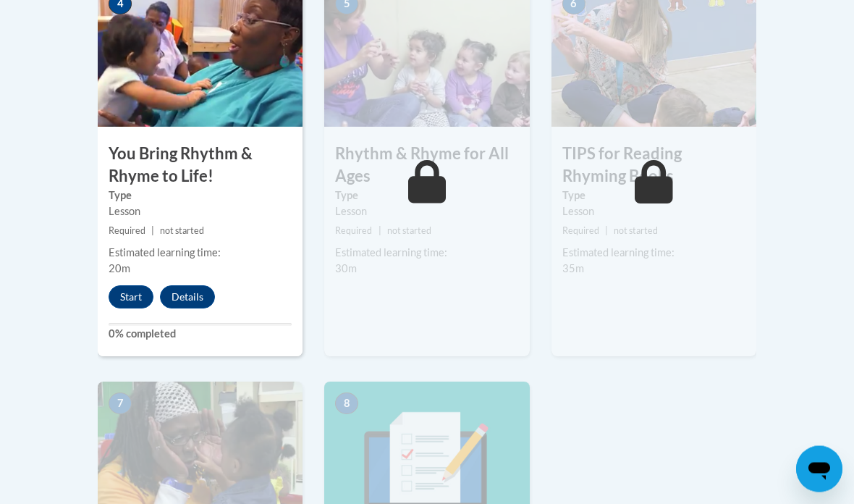
scroll to position [926, 0]
click at [135, 303] on button "Start" at bounding box center [131, 296] width 45 height 23
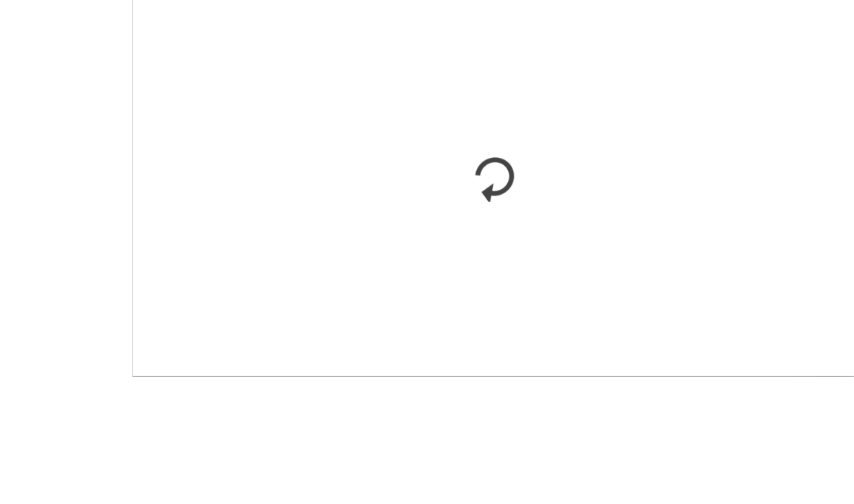
scroll to position [1479, 0]
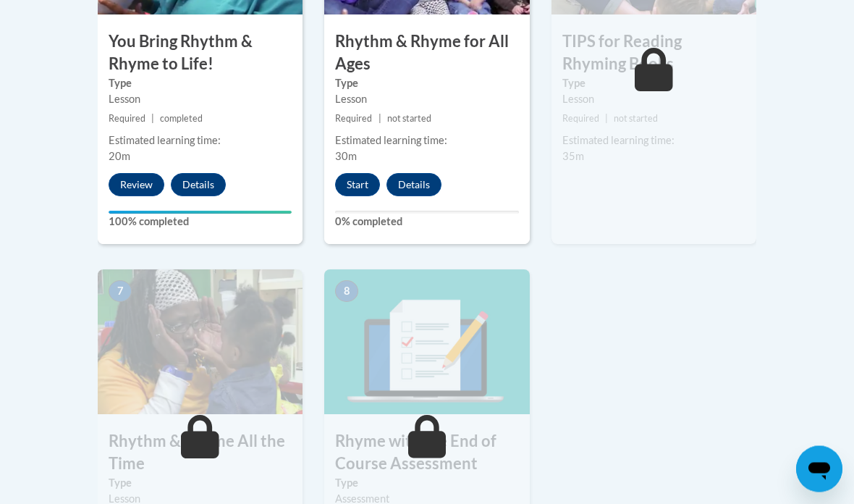
scroll to position [1038, 0]
click at [350, 185] on button "Start" at bounding box center [357, 184] width 45 height 23
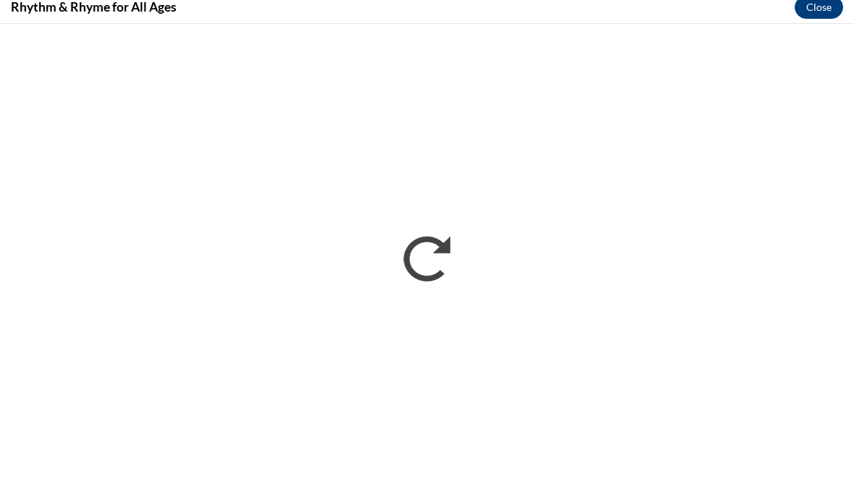
scroll to position [1071, 0]
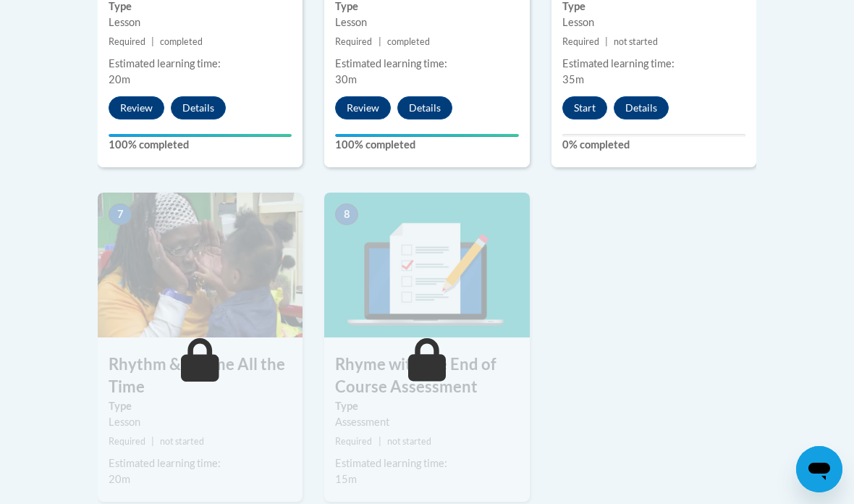
scroll to position [1133, 0]
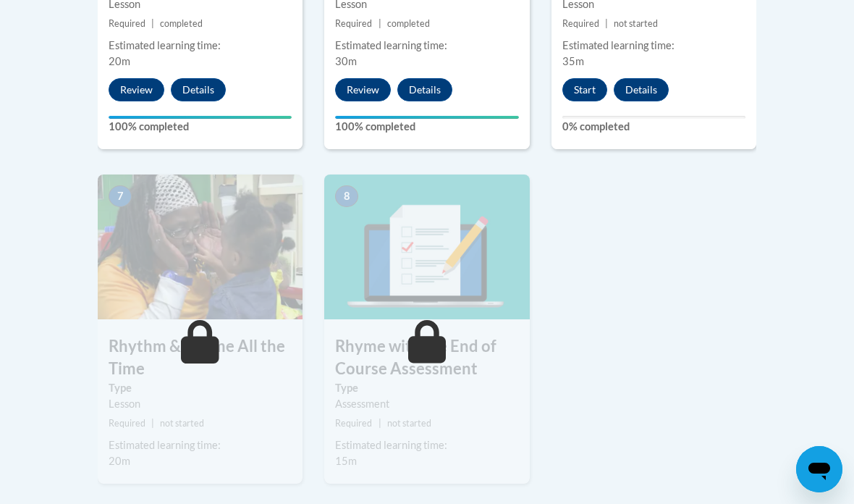
click at [581, 84] on button "Start" at bounding box center [584, 89] width 45 height 23
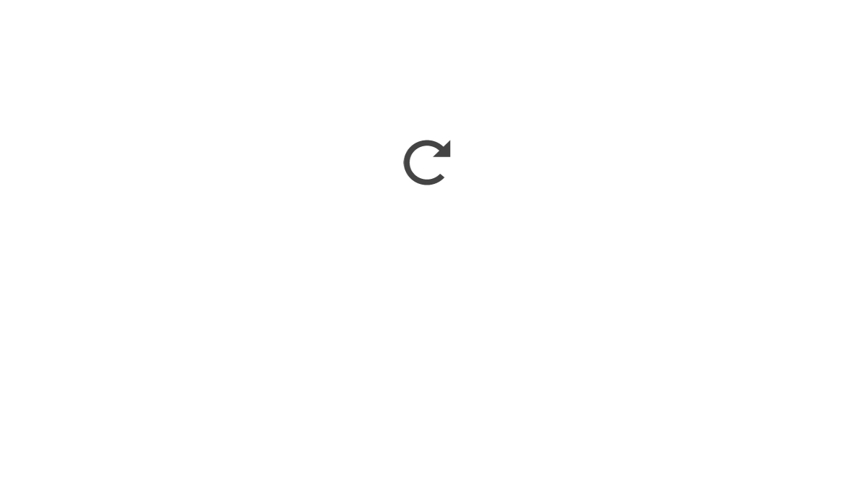
scroll to position [1238, 0]
